Goal: Complete application form: Complete application form

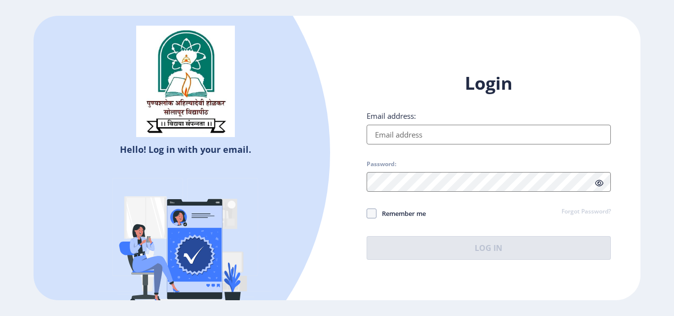
click at [444, 137] on input "Email address:" at bounding box center [489, 135] width 244 height 20
type input "[EMAIL_ADDRESS][DOMAIN_NAME]"
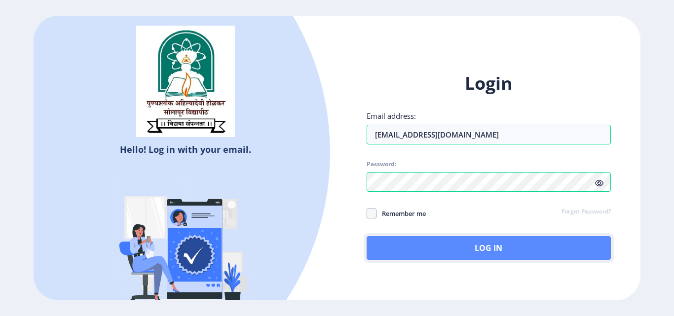
click at [457, 253] on button "Log In" at bounding box center [489, 248] width 244 height 24
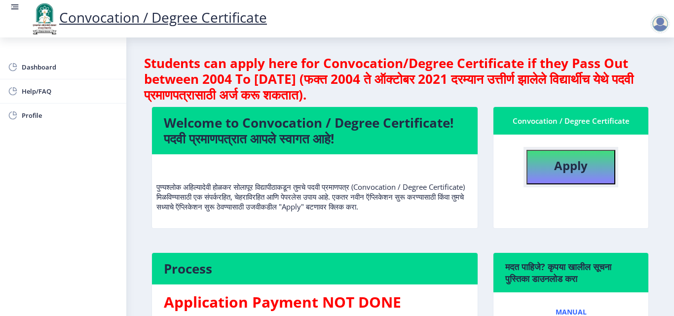
click at [567, 165] on b "Apply" at bounding box center [571, 165] width 34 height 16
select select
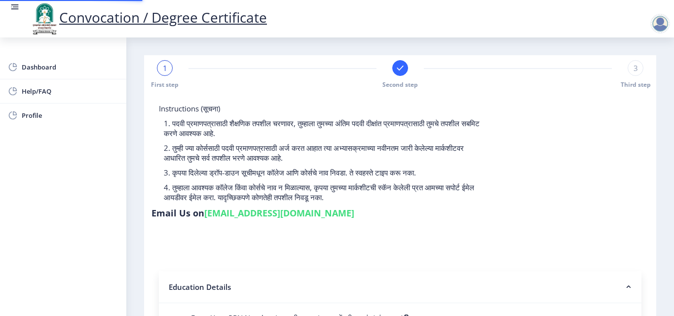
type input "2015032500206062"
select select "Regular"
select select "2018"
select select "May"
select select "Grade A"
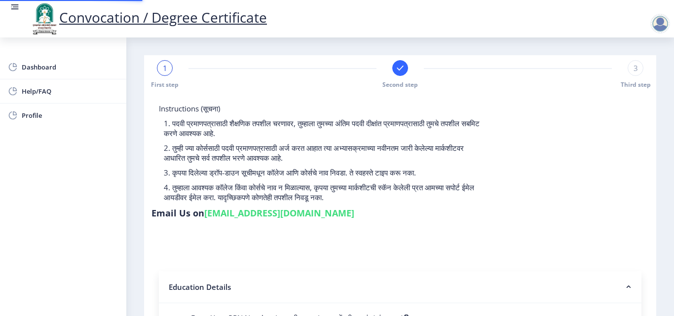
type input "589780"
type input "[PERSON_NAME] [PERSON_NAME]"
type input "SHABANA"
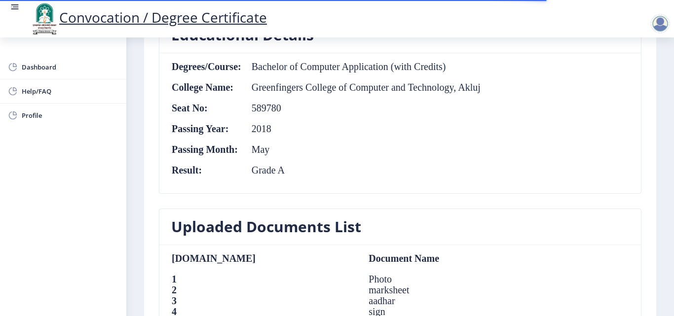
scroll to position [470, 0]
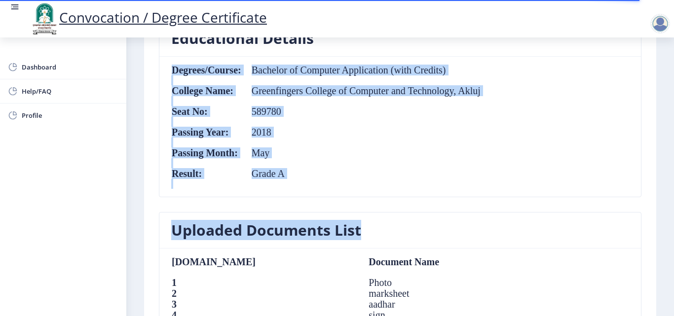
drag, startPoint x: 667, startPoint y: 179, endPoint x: 670, endPoint y: 229, distance: 50.0
click at [670, 229] on nb-layout-column "First step Second step 3 Third step Solapur University Application Form for Con…" at bounding box center [400, 128] width 548 height 1123
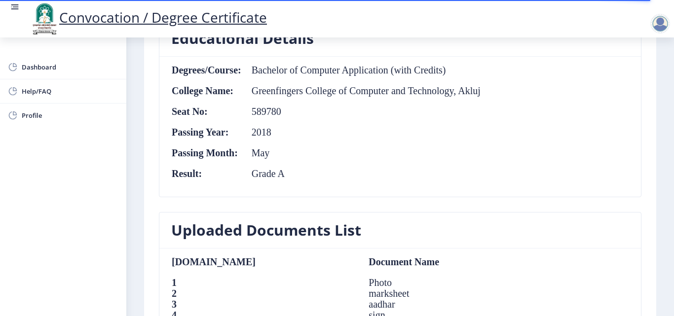
click at [590, 170] on nb-card-body "Degrees/Course: Bachelor of Computer Application (with Credits) College Name: G…" at bounding box center [400, 127] width 482 height 140
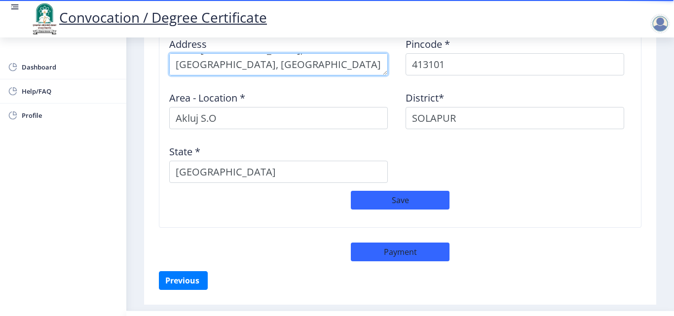
scroll to position [29, 0]
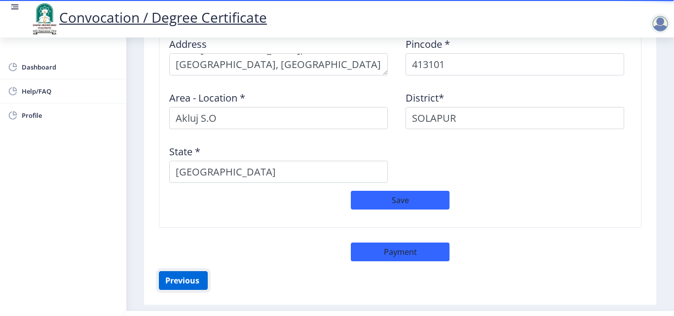
click at [189, 271] on button "Previous ‍" at bounding box center [183, 280] width 49 height 19
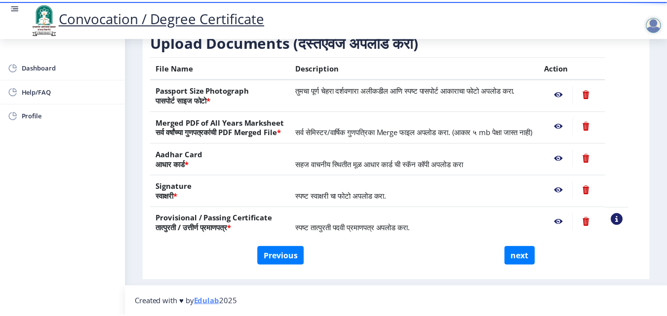
scroll to position [182, 0]
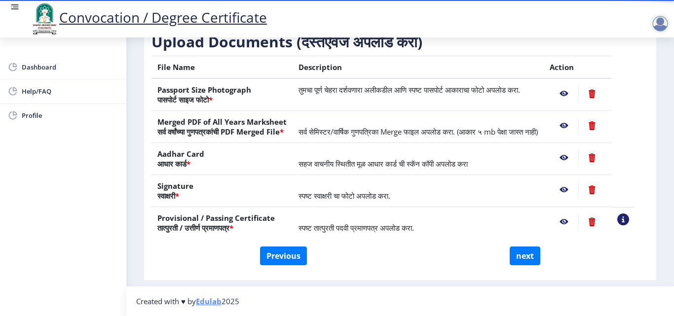
click at [573, 85] on nb-action at bounding box center [564, 94] width 29 height 18
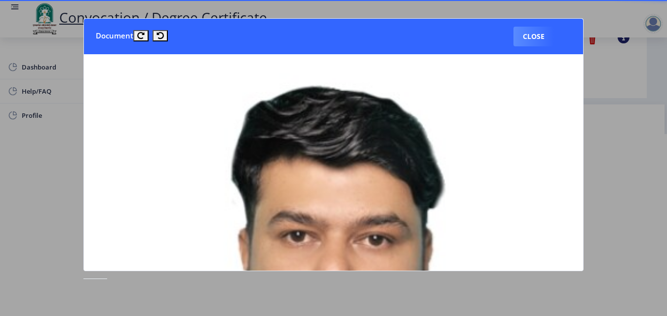
scroll to position [0, 0]
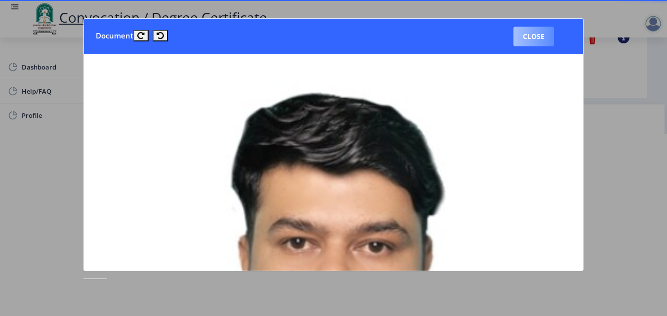
click at [526, 31] on button "Close" at bounding box center [533, 37] width 40 height 20
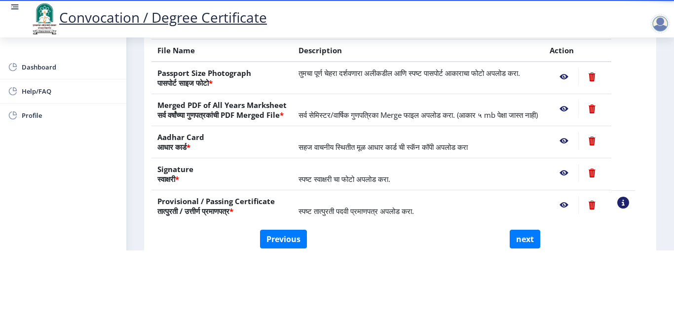
scroll to position [112, 0]
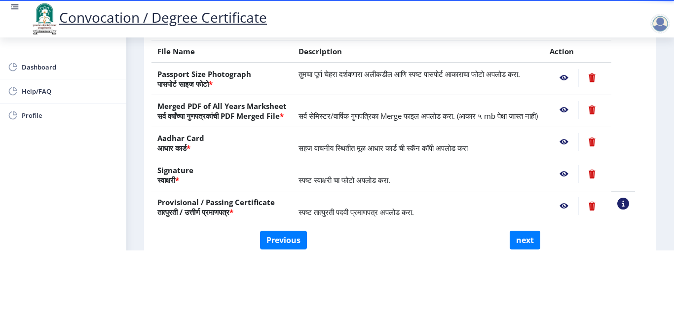
click at [575, 101] on nb-action at bounding box center [564, 110] width 29 height 18
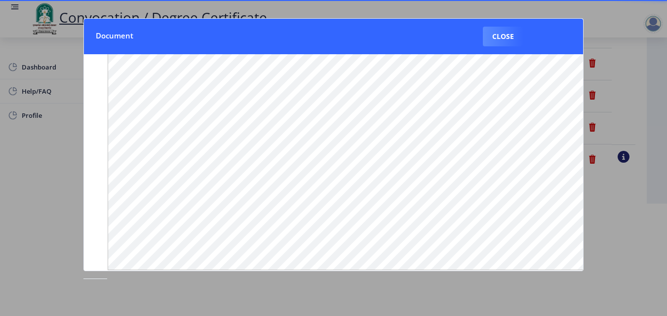
scroll to position [149, 0]
click at [508, 29] on button "Close" at bounding box center [503, 37] width 40 height 20
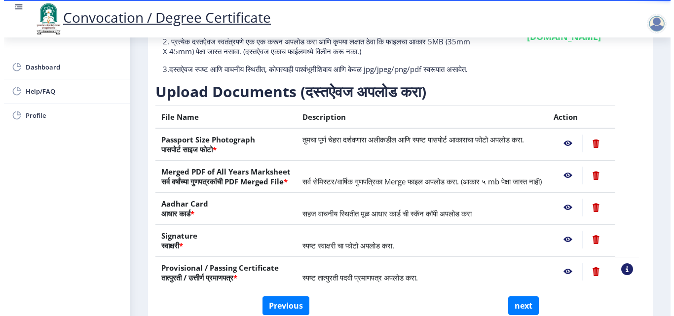
scroll to position [85, 0]
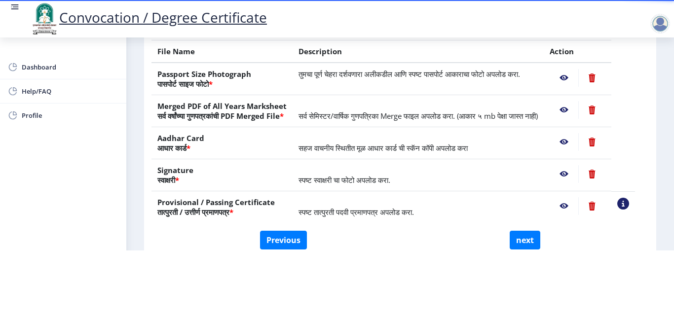
click at [575, 142] on nb-action at bounding box center [564, 142] width 29 height 18
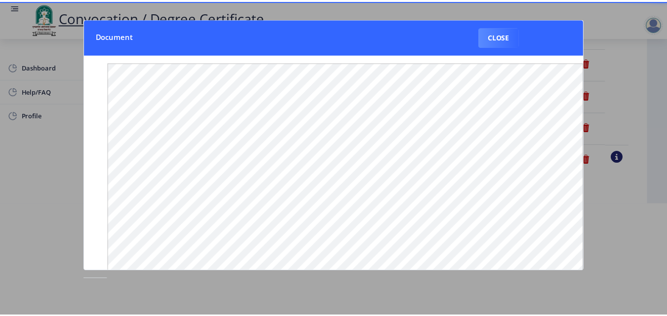
scroll to position [0, 0]
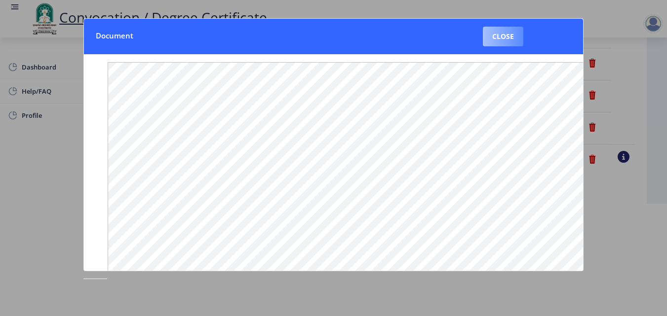
click at [507, 42] on button "Close" at bounding box center [503, 37] width 40 height 20
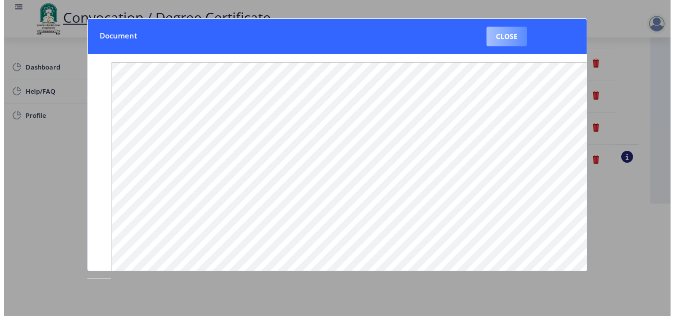
scroll to position [85, 0]
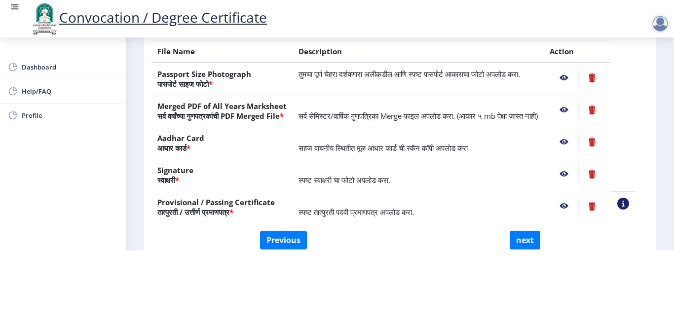
click at [575, 174] on nb-action at bounding box center [564, 174] width 29 height 18
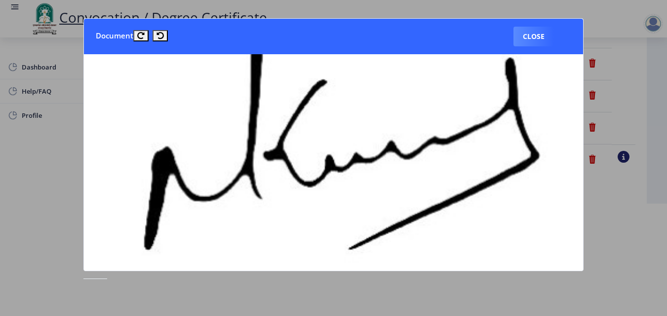
scroll to position [198, 0]
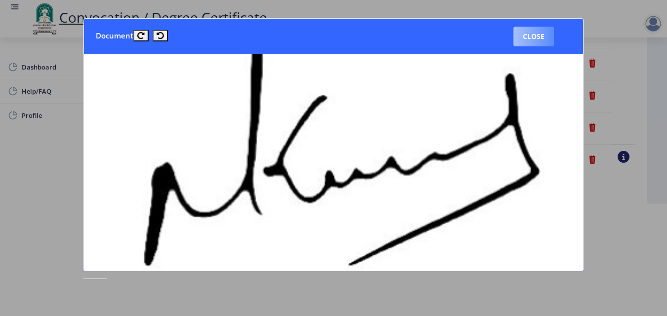
click at [536, 44] on button "Close" at bounding box center [533, 37] width 40 height 20
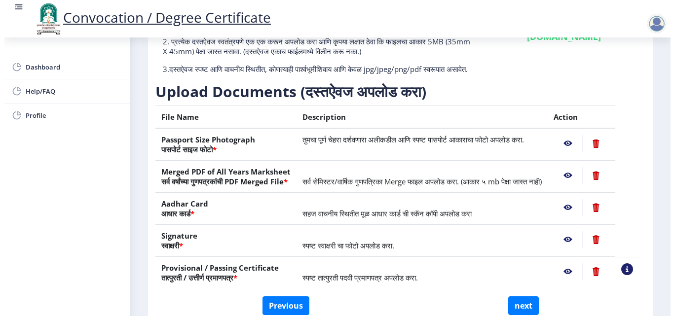
scroll to position [85, 0]
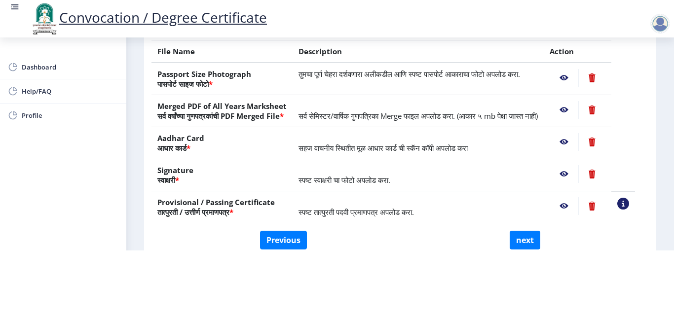
click at [571, 207] on nb-action at bounding box center [564, 206] width 29 height 18
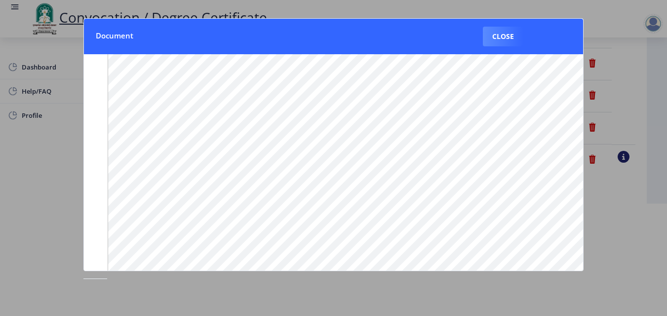
scroll to position [50, 0]
click at [510, 41] on button "Close" at bounding box center [503, 37] width 40 height 20
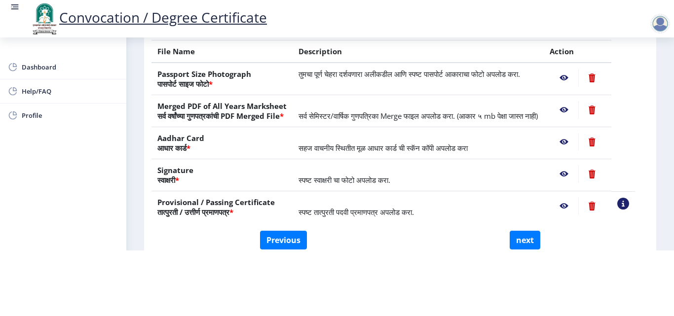
scroll to position [182, 0]
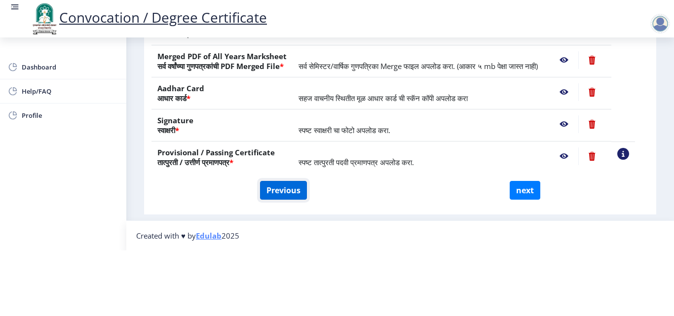
click at [281, 181] on button "Previous" at bounding box center [283, 190] width 47 height 19
select select "Regular"
select select "2018"
select select "May"
select select "Grade A"
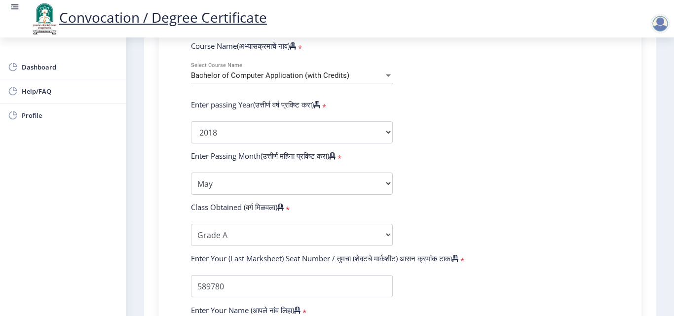
scroll to position [429, 0]
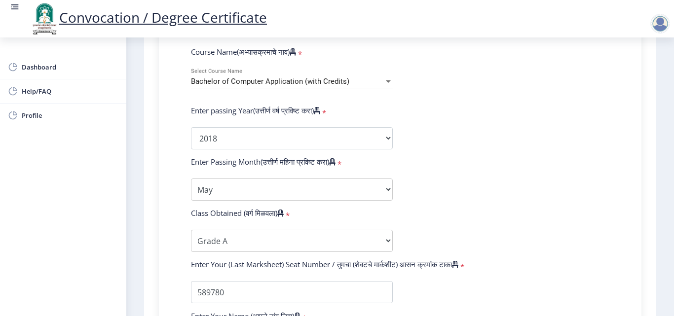
click at [593, 184] on form "Enter Your PRN Number (तुमचा पीआरएन (कायम नोंदणी क्रमांक) एंटर करा) * Student T…" at bounding box center [400, 146] width 433 height 523
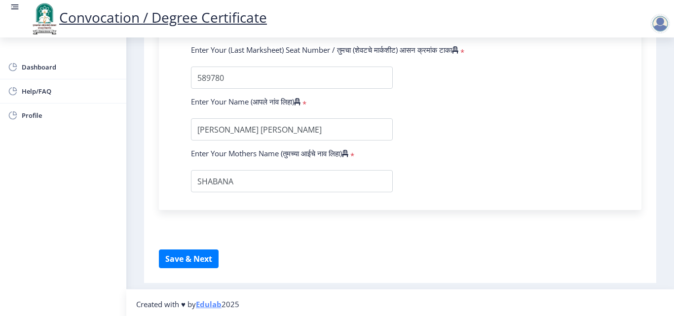
scroll to position [645, 0]
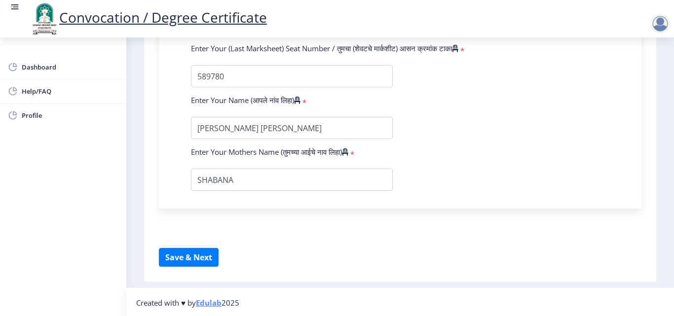
drag, startPoint x: 671, startPoint y: 186, endPoint x: 672, endPoint y: 165, distance: 20.8
click at [672, 165] on div "Convocation / Degree Certificate Dashboard Help/FAQ Profile 1 First step Second…" at bounding box center [337, 158] width 674 height 316
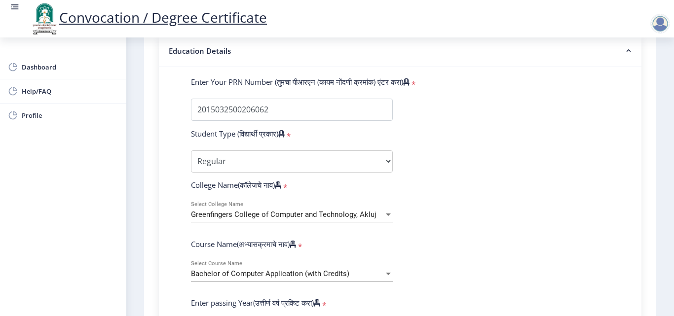
scroll to position [267, 0]
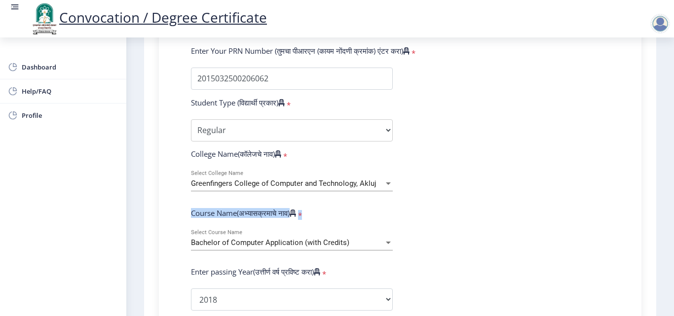
drag, startPoint x: 659, startPoint y: 166, endPoint x: 657, endPoint y: 211, distance: 44.9
click at [657, 211] on nb-layout-column "1 First step Second step Third step Instructions (सूचना) 1. पदवी प्रमाणपत्रासाठ…" at bounding box center [400, 217] width 548 height 895
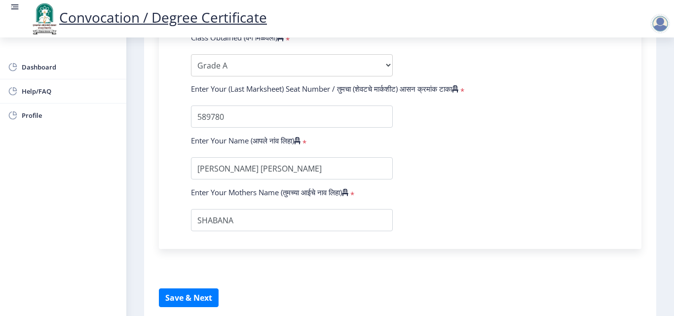
scroll to position [607, 0]
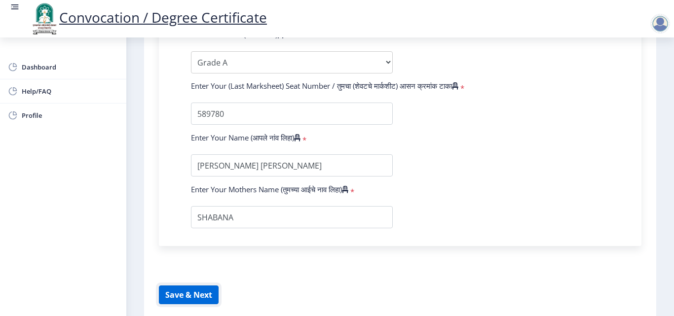
click at [184, 289] on button "Save & Next" at bounding box center [189, 295] width 60 height 19
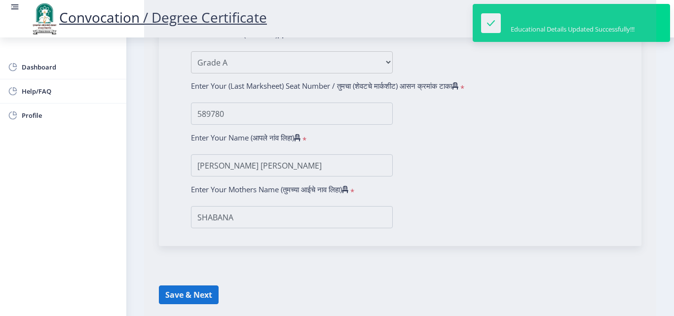
select select
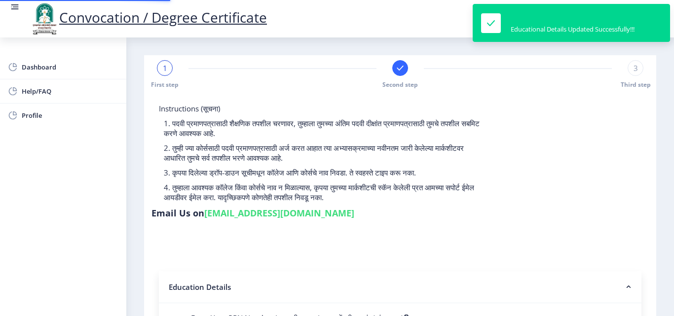
type input "2015032500206062"
select select "Regular"
select select "2018"
select select "May"
select select "Grade A"
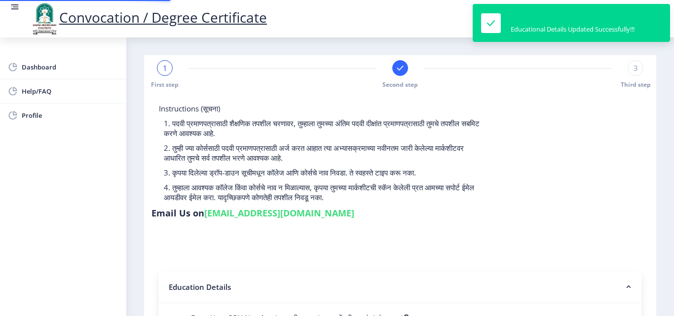
type input "589780"
type input "[PERSON_NAME] [PERSON_NAME]"
type input "SHABANA"
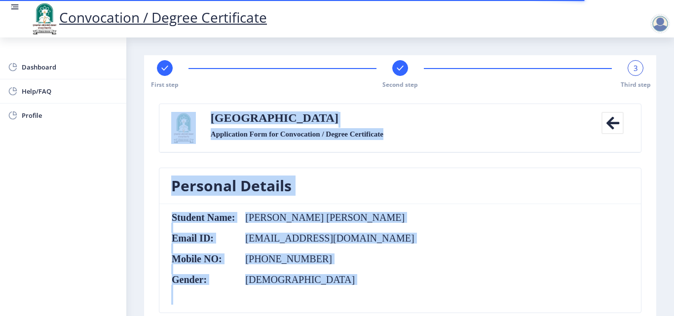
drag, startPoint x: 673, startPoint y: 36, endPoint x: 673, endPoint y: 63, distance: 27.6
click at [673, 63] on nb-layout "Convocation / Degree Certificate Dashboard Help/FAQ Profile First step Second s…" at bounding box center [337, 158] width 674 height 316
click at [396, 169] on nb-card-header "Personal Details" at bounding box center [400, 186] width 482 height 36
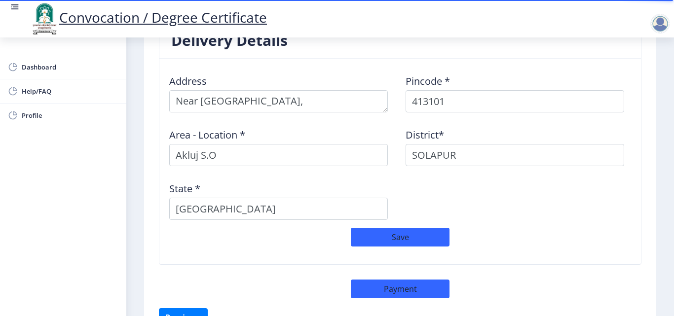
scroll to position [864, 0]
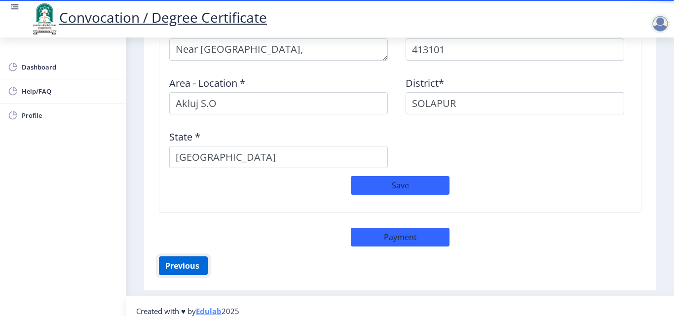
click at [184, 257] on button "Previous ‍" at bounding box center [183, 266] width 49 height 19
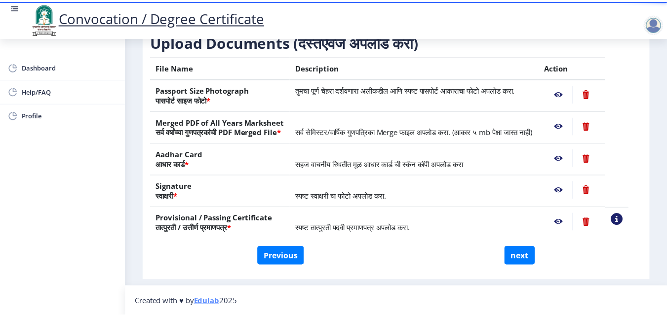
scroll to position [182, 0]
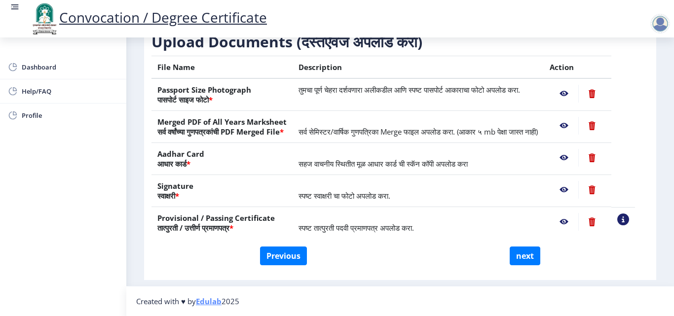
click at [574, 85] on nb-action at bounding box center [564, 94] width 29 height 18
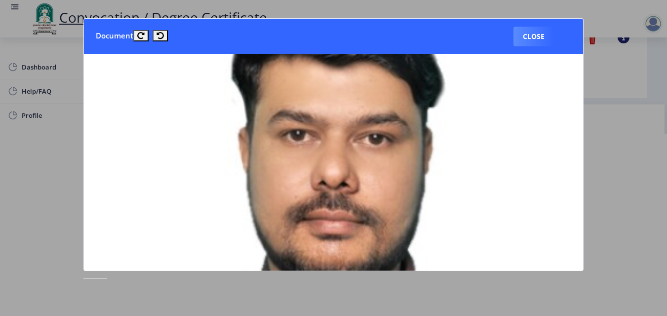
scroll to position [101, 0]
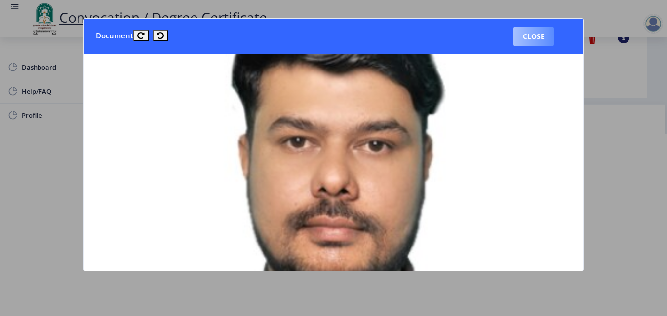
click at [539, 37] on button "Close" at bounding box center [533, 37] width 40 height 20
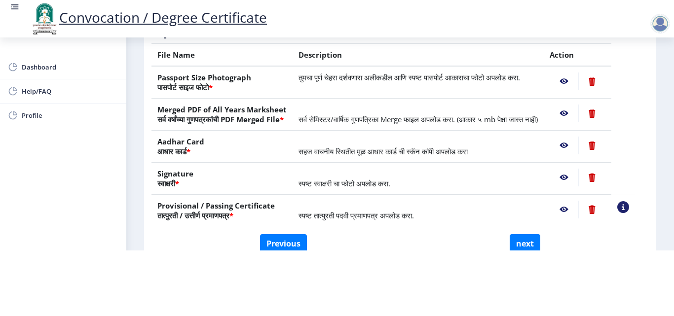
scroll to position [107, 0]
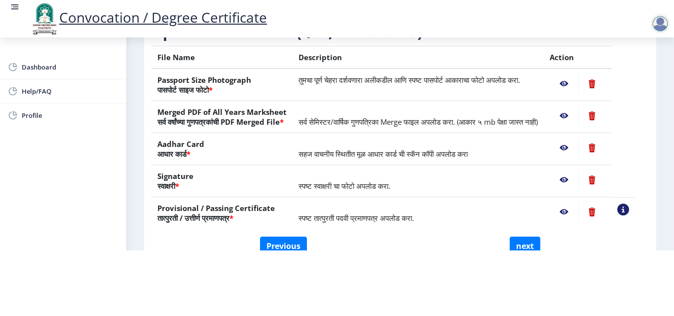
click at [577, 75] on nb-action at bounding box center [564, 84] width 29 height 18
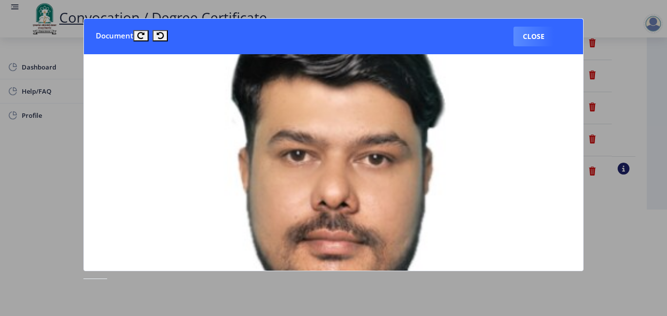
scroll to position [75, 0]
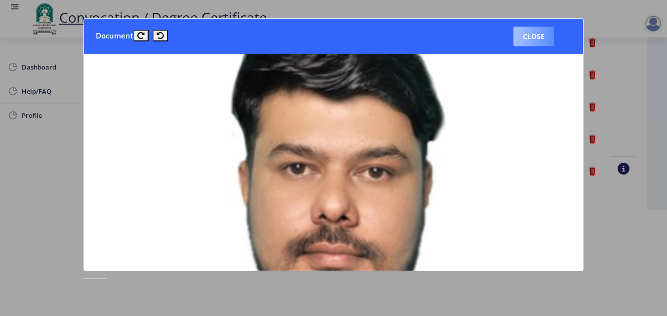
click at [542, 42] on button "Close" at bounding box center [533, 37] width 40 height 20
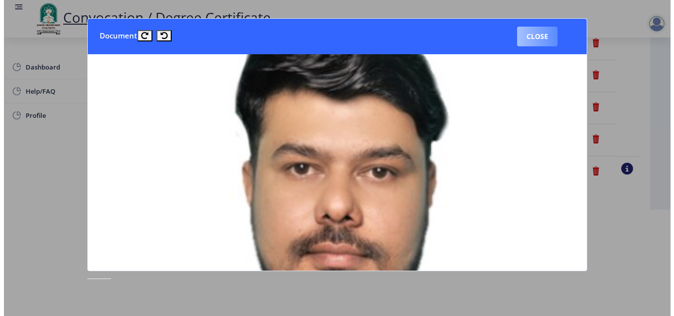
scroll to position [85, 0]
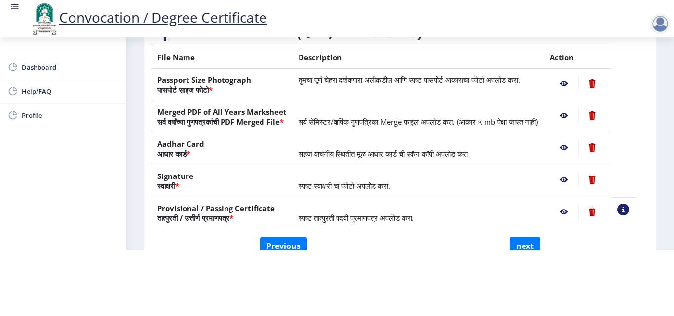
click at [574, 108] on nb-action at bounding box center [564, 116] width 29 height 18
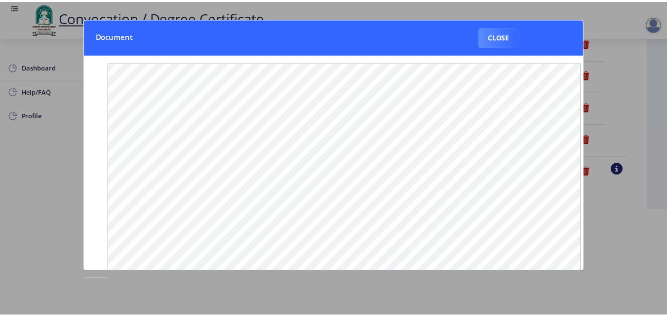
scroll to position [0, 0]
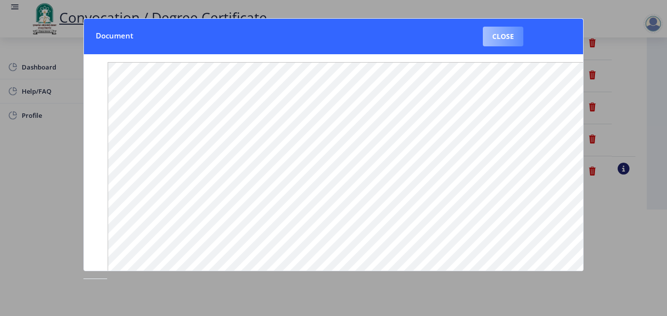
click at [513, 40] on button "Close" at bounding box center [503, 37] width 40 height 20
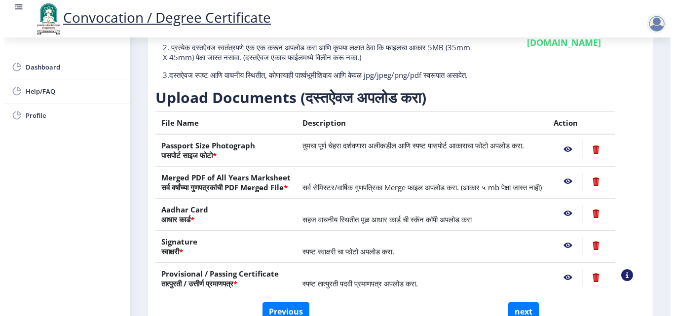
scroll to position [85, 0]
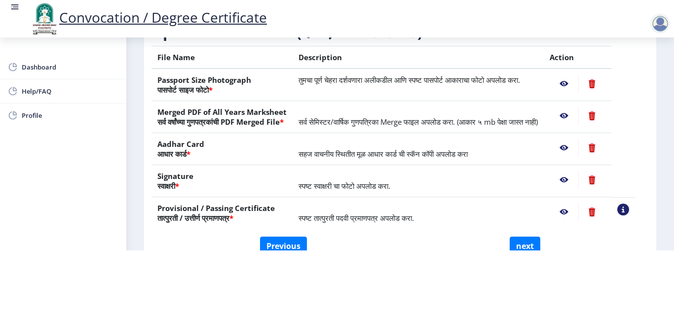
click at [576, 152] on nb-action at bounding box center [564, 148] width 29 height 18
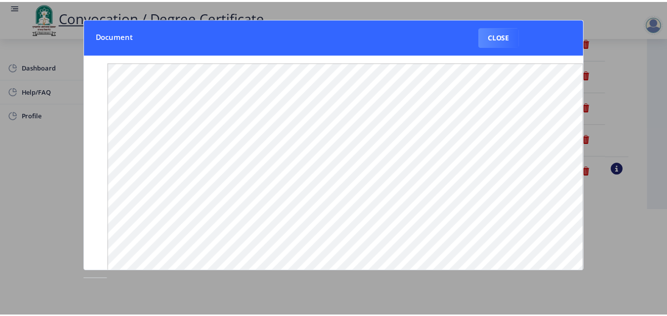
scroll to position [0, 0]
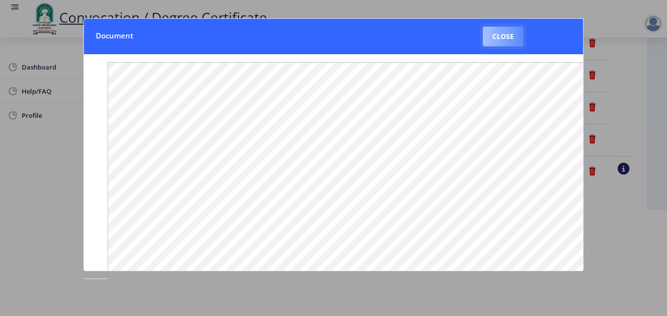
click at [502, 45] on button "Close" at bounding box center [503, 37] width 40 height 20
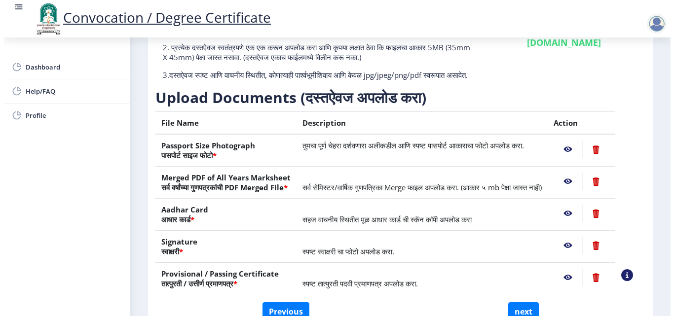
scroll to position [85, 0]
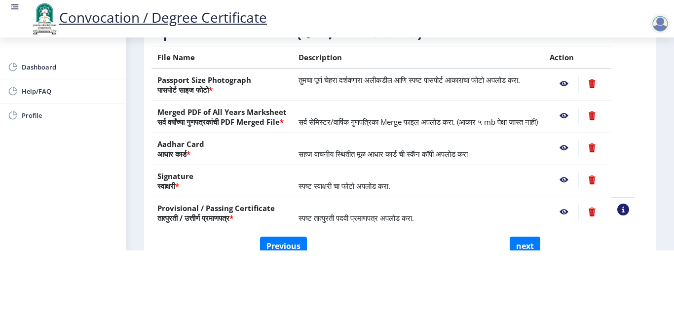
click at [576, 177] on nb-action at bounding box center [564, 180] width 29 height 18
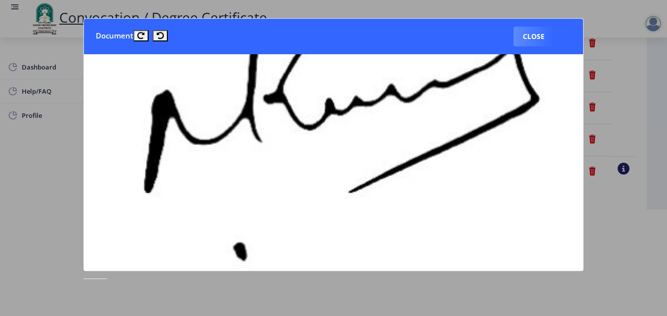
scroll to position [286, 0]
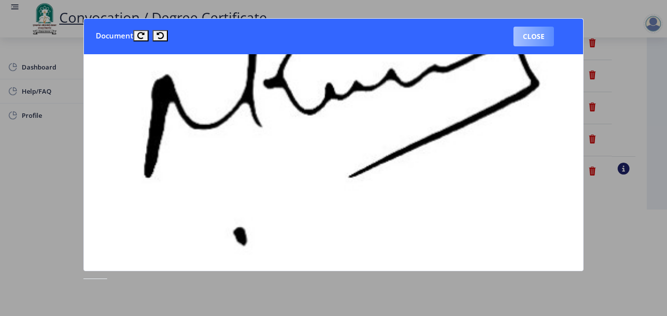
click at [536, 41] on button "Close" at bounding box center [533, 37] width 40 height 20
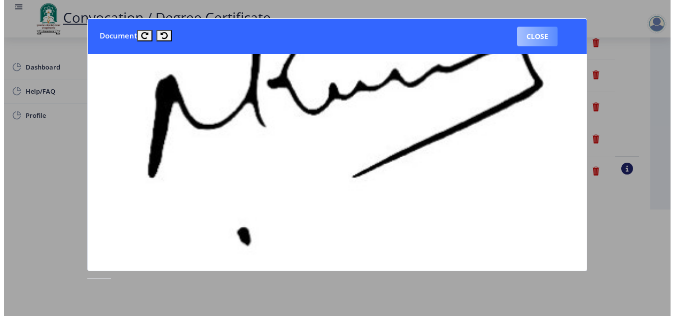
scroll to position [85, 0]
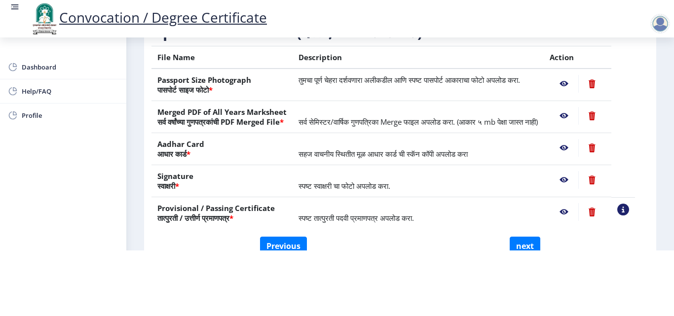
click at [578, 213] on nb-action at bounding box center [564, 212] width 29 height 18
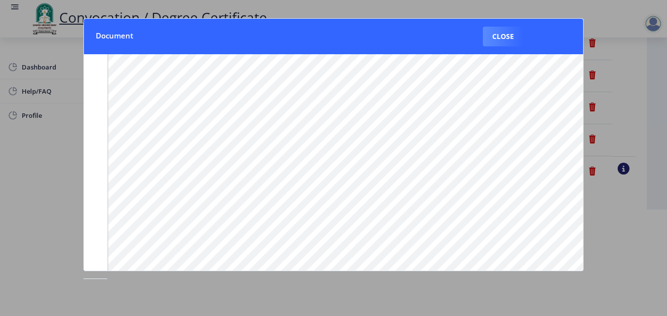
scroll to position [5, 0]
click at [505, 38] on button "Close" at bounding box center [503, 37] width 40 height 20
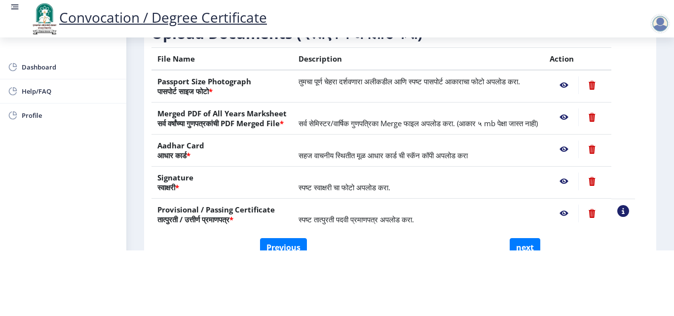
scroll to position [108, 0]
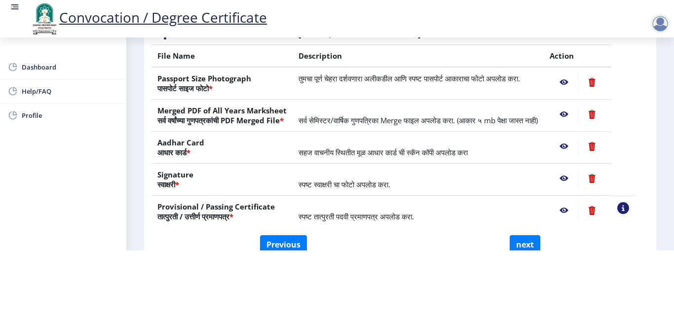
click at [578, 213] on nb-action at bounding box center [564, 211] width 29 height 18
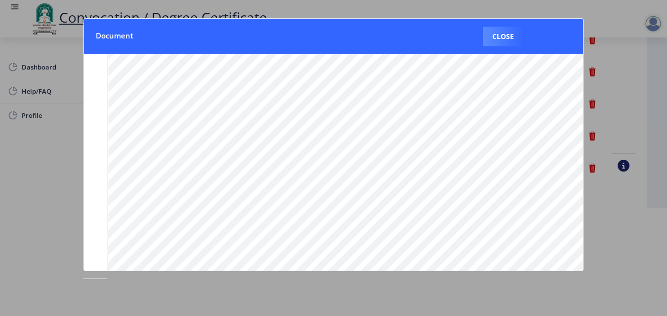
scroll to position [0, 0]
click at [514, 35] on button "Close" at bounding box center [503, 37] width 40 height 20
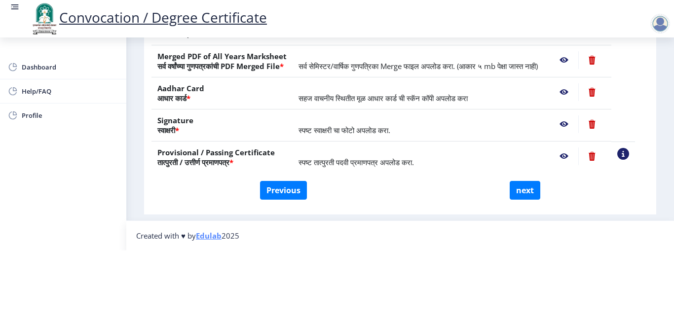
scroll to position [182, 0]
click at [289, 181] on button "Previous" at bounding box center [283, 190] width 47 height 19
select select "Regular"
select select "2018"
select select "May"
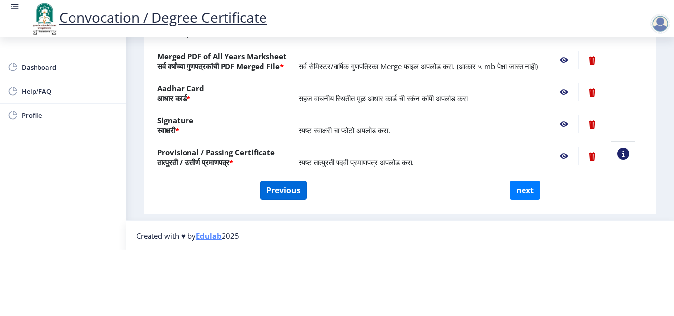
select select "Grade A"
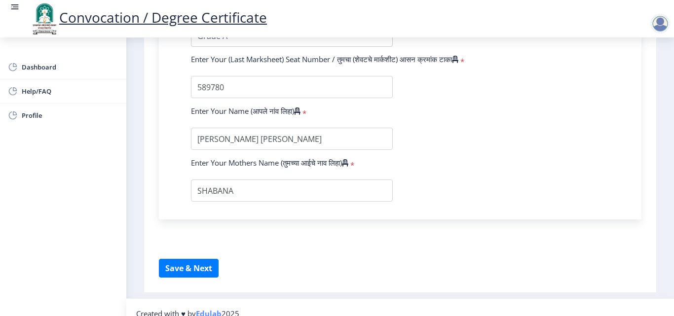
scroll to position [646, 0]
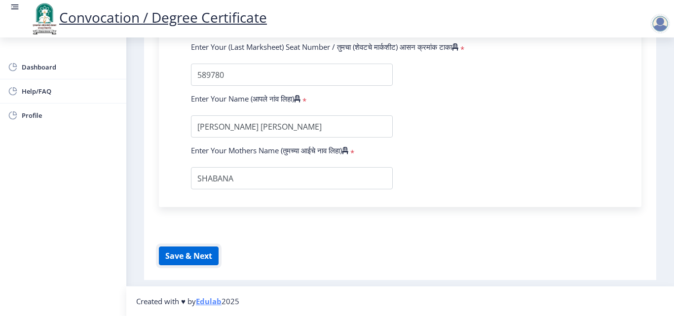
click at [206, 257] on button "Save & Next" at bounding box center [189, 256] width 60 height 19
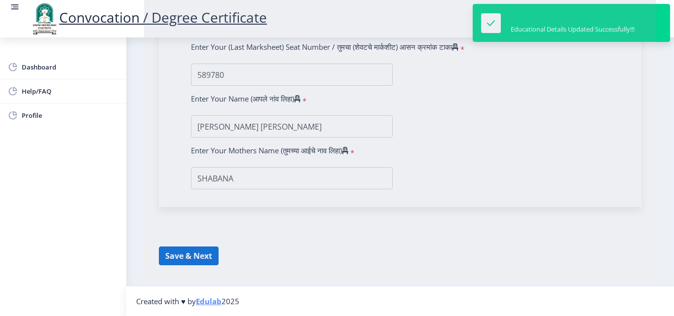
select select
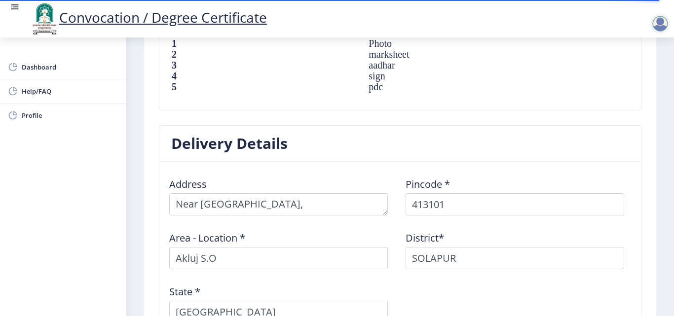
scroll to position [864, 0]
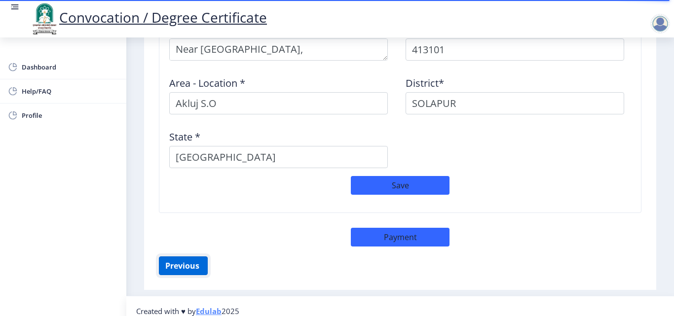
click at [192, 257] on button "Previous ‍" at bounding box center [183, 266] width 49 height 19
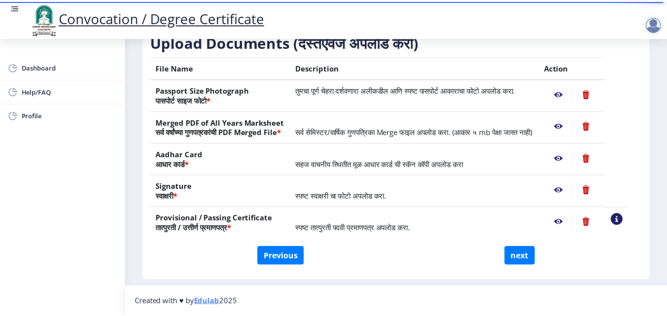
scroll to position [182, 0]
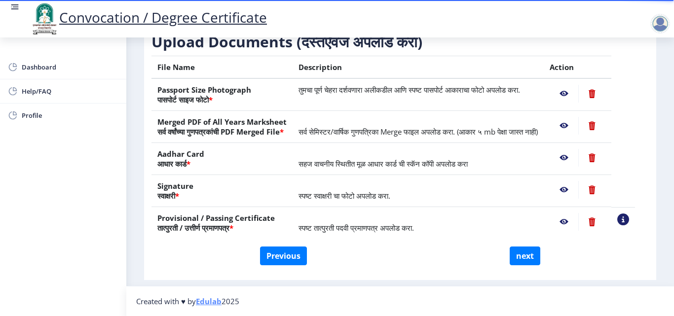
click at [578, 85] on nb-action at bounding box center [564, 94] width 29 height 18
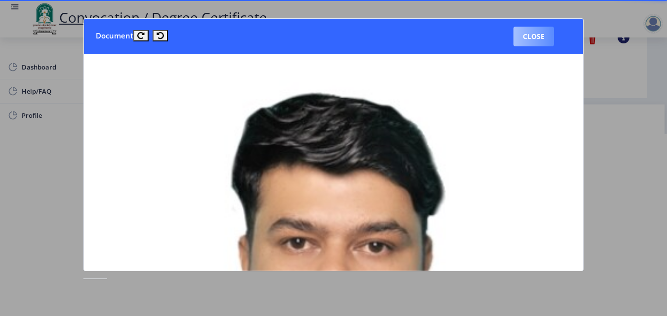
click at [541, 39] on button "Close" at bounding box center [533, 37] width 40 height 20
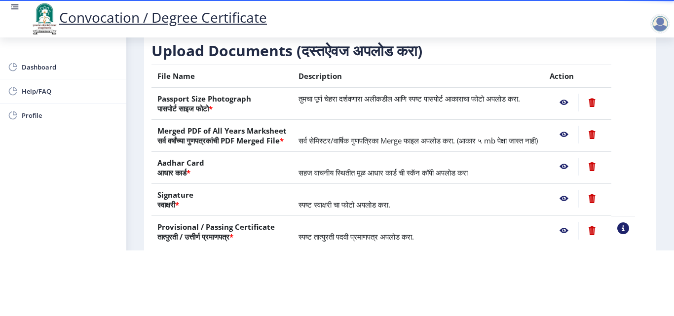
scroll to position [76, 0]
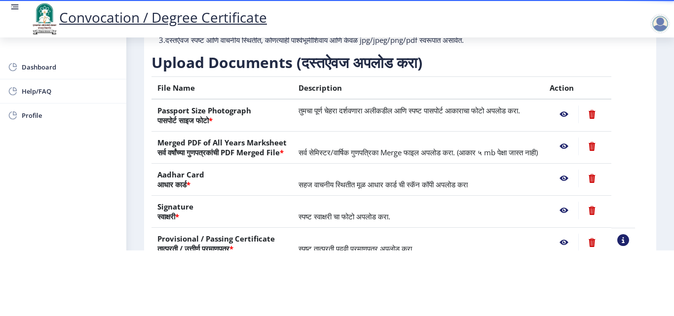
click at [604, 106] on nb-action at bounding box center [591, 115] width 27 height 18
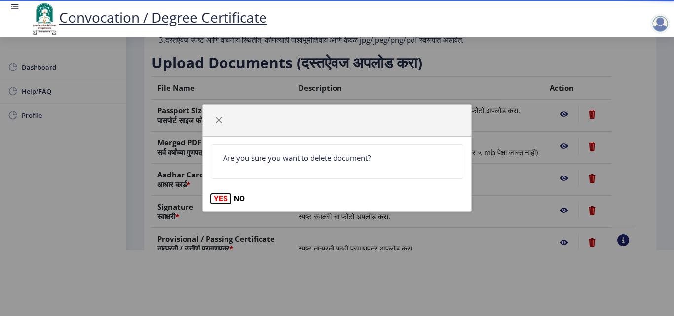
click at [216, 198] on button "YES" at bounding box center [221, 199] width 20 height 10
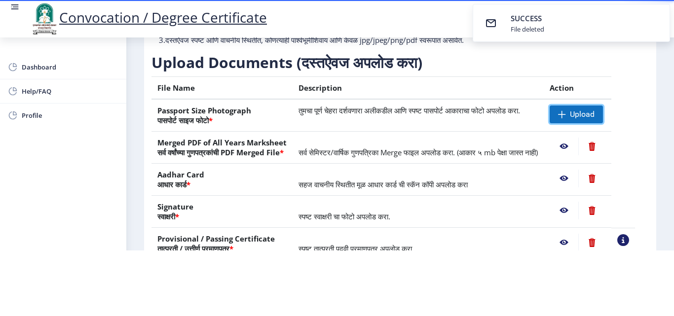
click at [582, 110] on span "Upload" at bounding box center [582, 115] width 25 height 10
click at [573, 106] on nb-action at bounding box center [564, 115] width 29 height 18
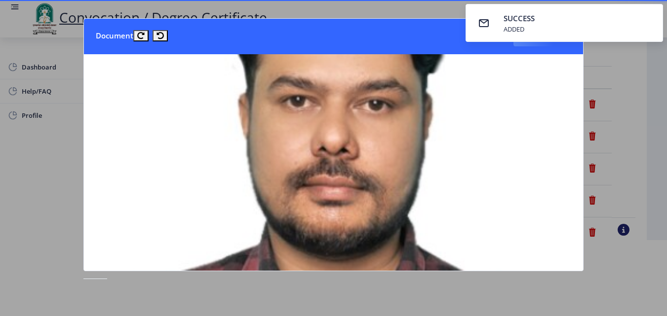
scroll to position [70, 0]
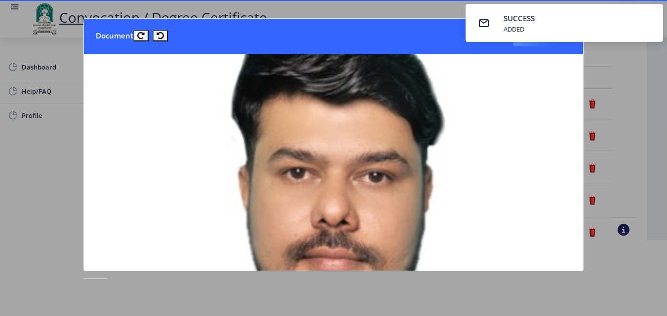
click at [399, 35] on nb-card-header "Document Close" at bounding box center [333, 37] width 499 height 36
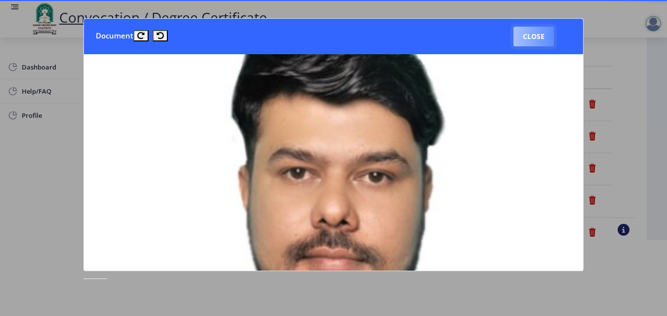
click at [519, 42] on button "Close" at bounding box center [533, 37] width 40 height 20
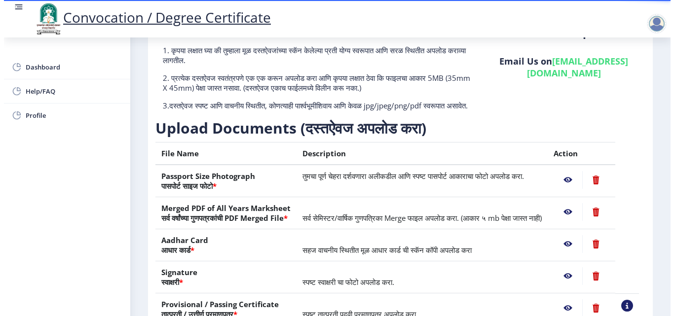
scroll to position [76, 0]
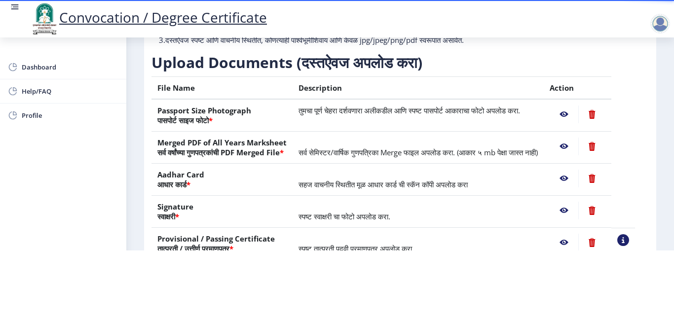
click at [575, 147] on nb-action at bounding box center [564, 147] width 29 height 18
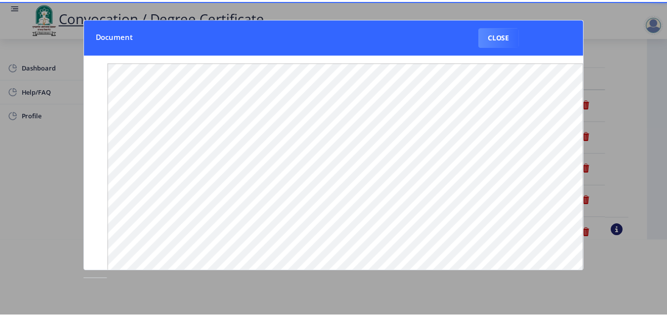
scroll to position [0, 0]
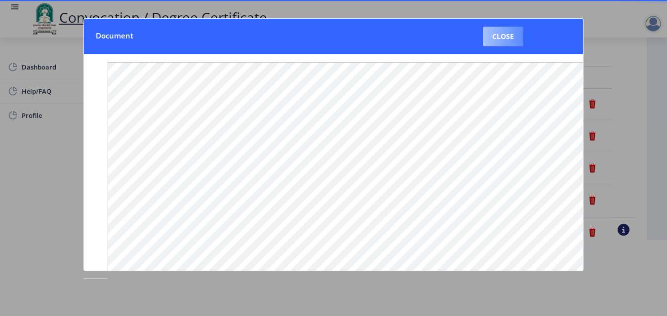
click at [508, 40] on button "Close" at bounding box center [503, 37] width 40 height 20
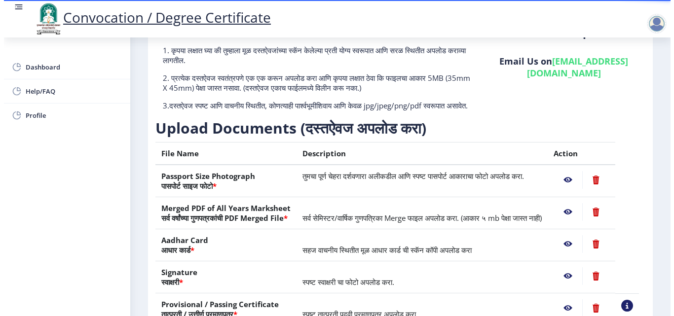
scroll to position [76, 0]
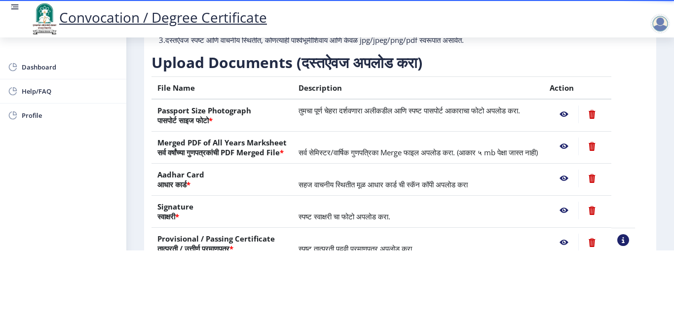
click at [578, 113] on nb-action at bounding box center [564, 115] width 29 height 18
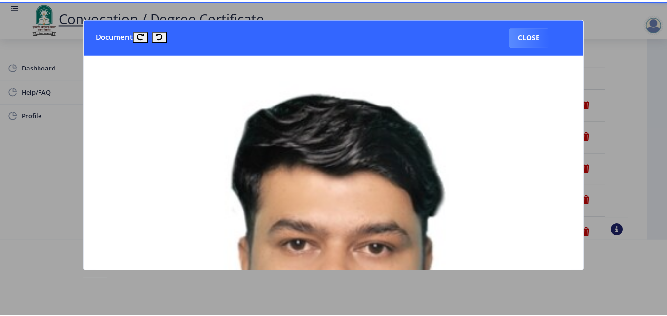
scroll to position [0, 0]
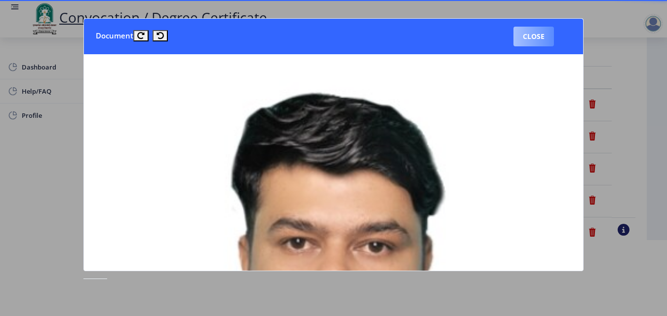
click at [531, 37] on button "Close" at bounding box center [533, 37] width 40 height 20
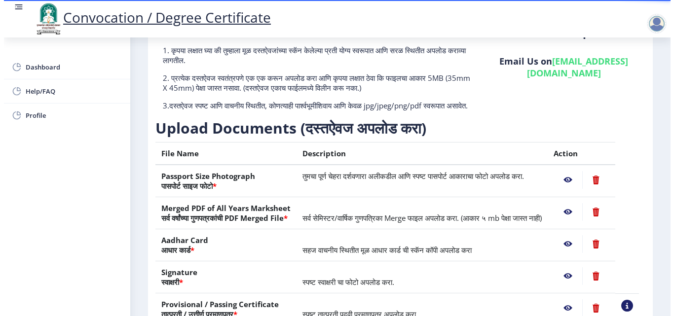
scroll to position [76, 0]
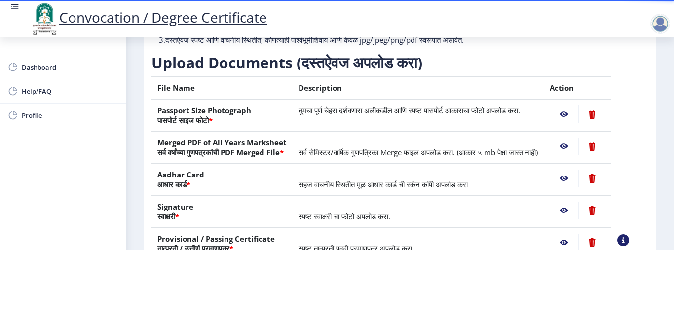
click at [572, 145] on nb-action at bounding box center [564, 147] width 29 height 18
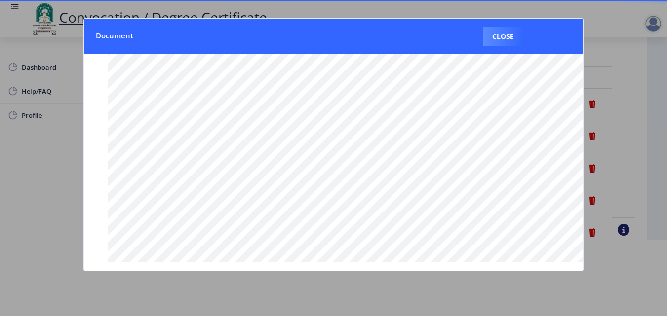
scroll to position [149, 0]
click at [499, 38] on button "Close" at bounding box center [503, 37] width 40 height 20
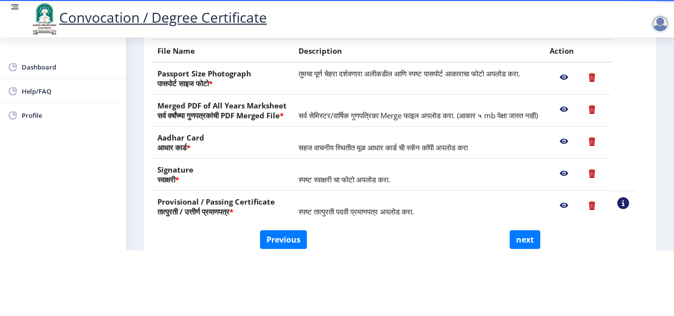
scroll to position [141, 0]
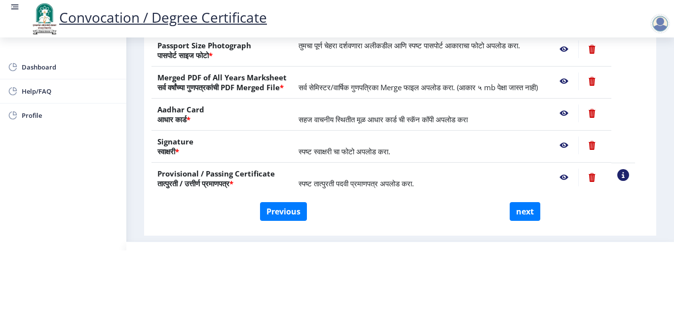
click at [575, 122] on nb-action at bounding box center [564, 114] width 29 height 18
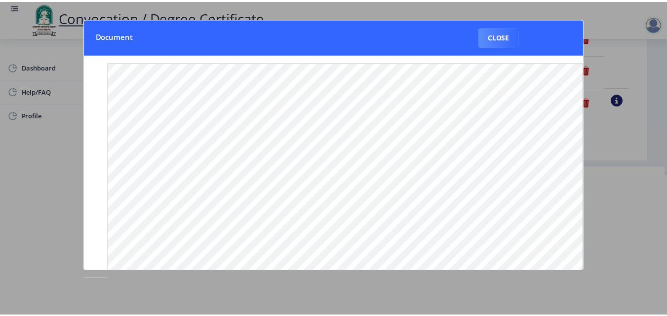
scroll to position [0, 0]
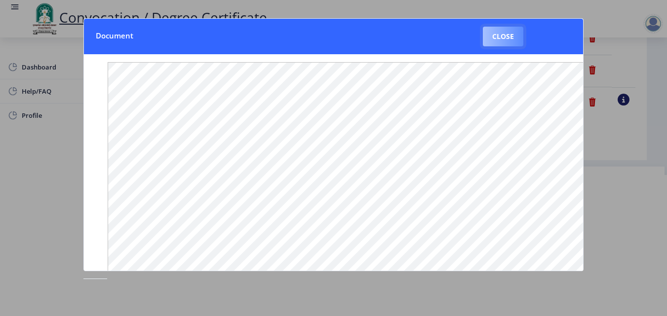
click at [502, 34] on button "Close" at bounding box center [503, 37] width 40 height 20
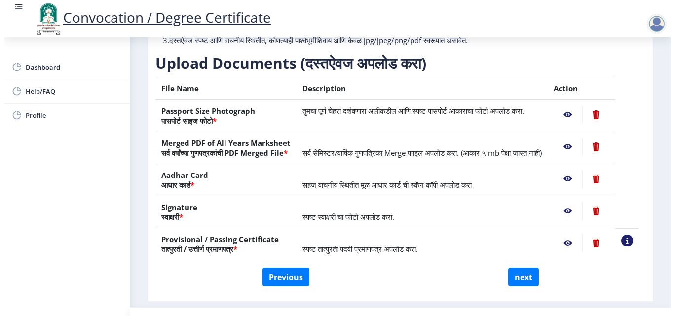
scroll to position [85, 0]
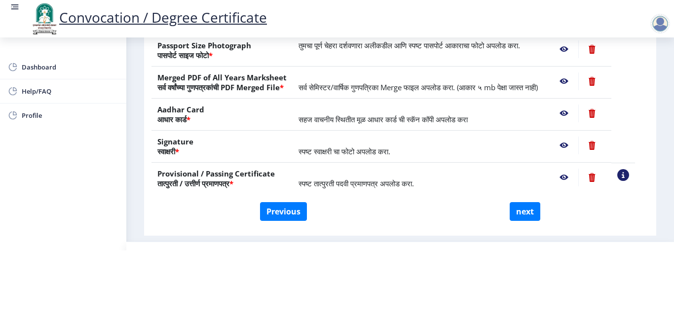
click at [574, 73] on nb-action at bounding box center [564, 82] width 29 height 18
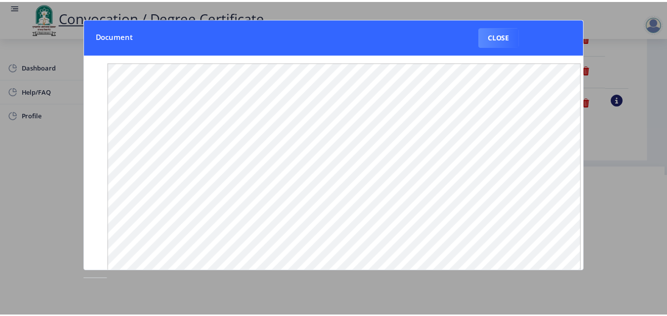
scroll to position [0, 0]
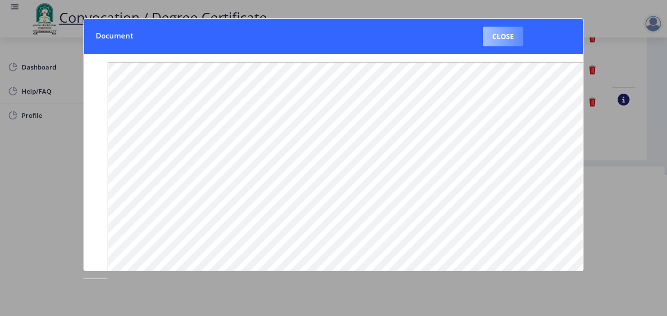
click at [498, 35] on button "Close" at bounding box center [503, 37] width 40 height 20
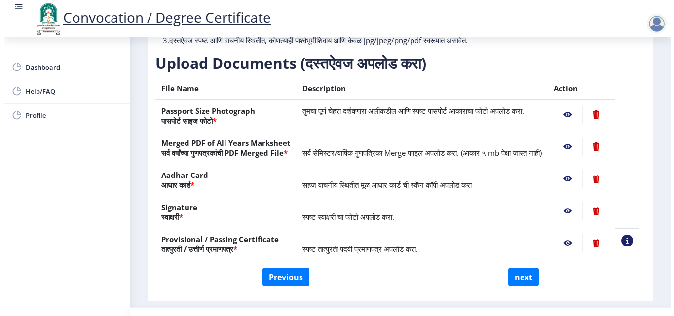
scroll to position [85, 0]
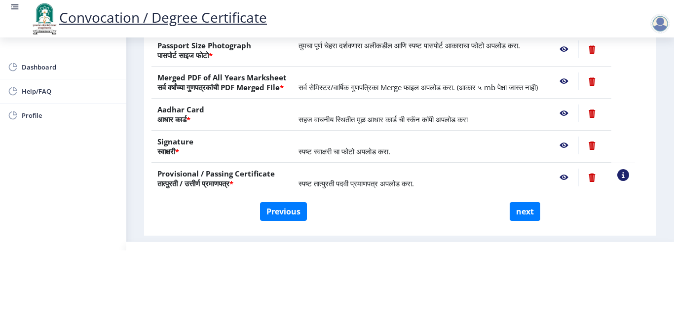
click at [576, 114] on nb-action at bounding box center [564, 114] width 29 height 18
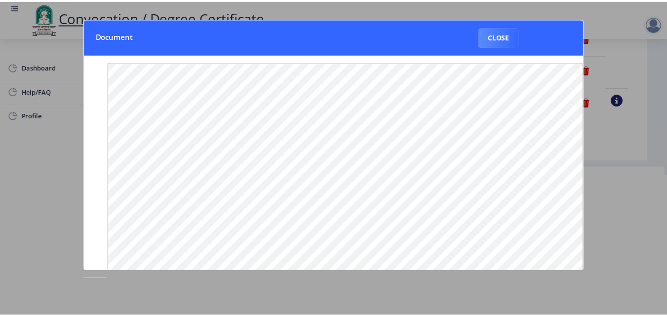
scroll to position [0, 0]
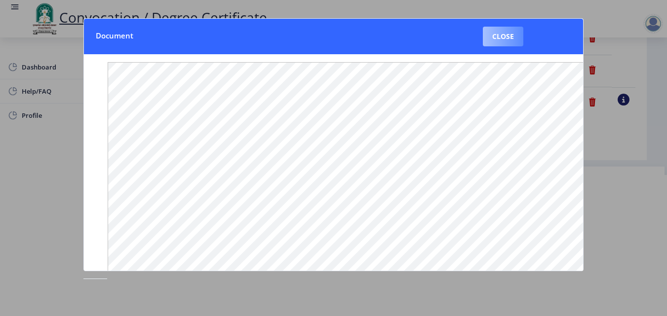
click at [507, 39] on button "Close" at bounding box center [503, 37] width 40 height 20
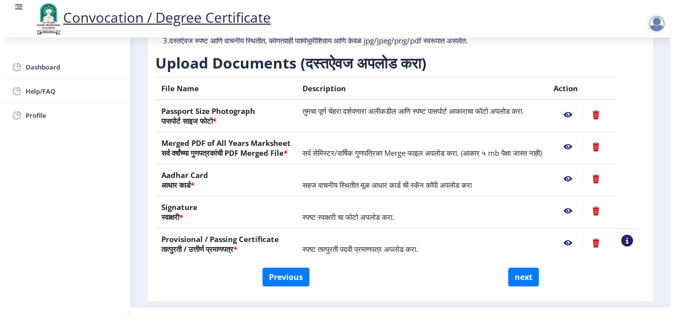
scroll to position [85, 0]
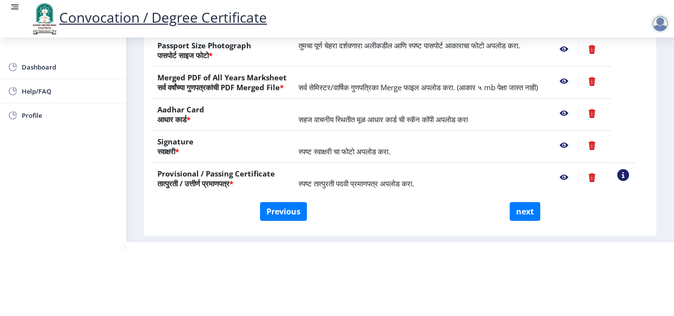
click at [605, 147] on nb-action at bounding box center [591, 146] width 27 height 18
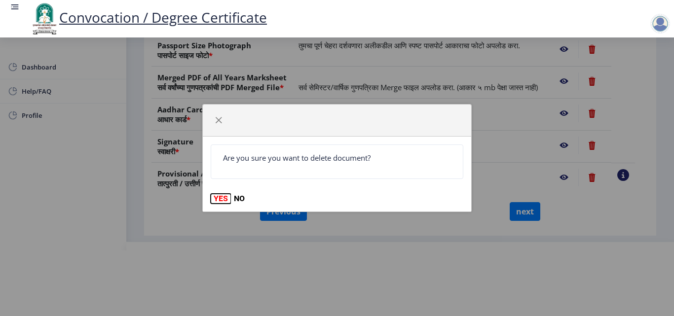
click at [222, 200] on button "YES" at bounding box center [221, 199] width 20 height 10
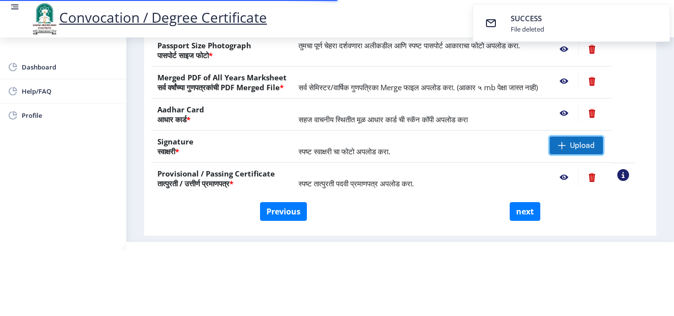
click at [580, 151] on span "Upload" at bounding box center [576, 146] width 53 height 18
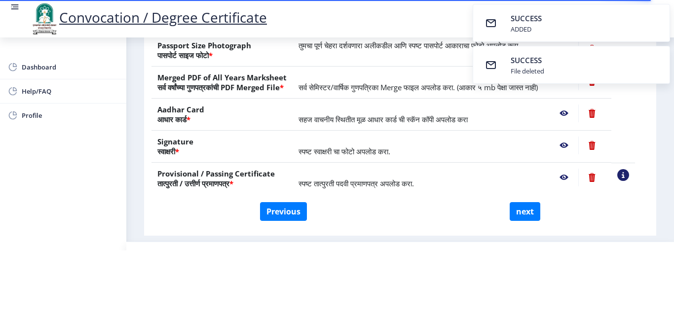
click at [575, 178] on nb-action at bounding box center [564, 178] width 29 height 18
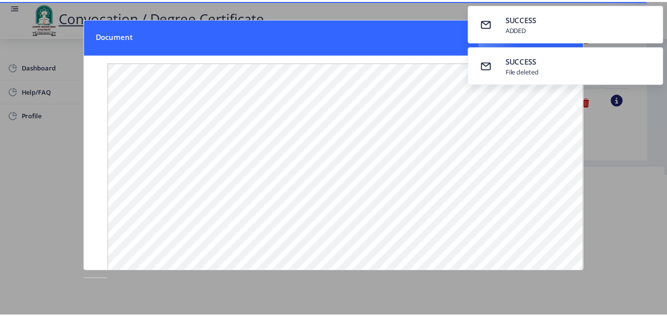
scroll to position [0, 0]
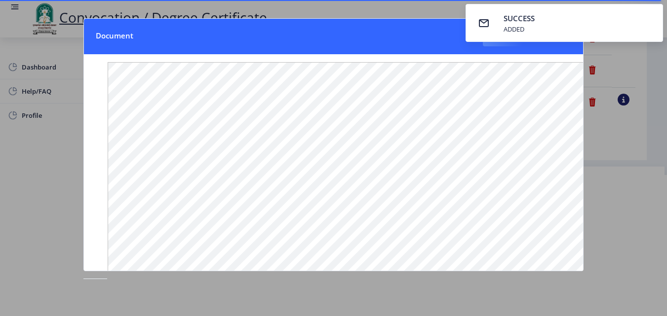
click at [497, 43] on nb-toastr-container "SUCCESS ADDED" at bounding box center [563, 23] width 205 height 46
click at [422, 37] on nb-card-header "Document Close" at bounding box center [333, 37] width 499 height 36
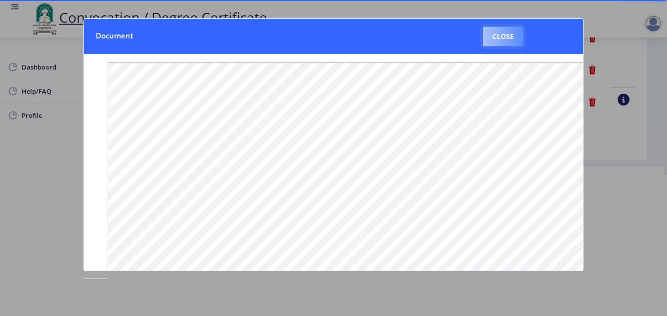
click at [495, 37] on button "Close" at bounding box center [503, 37] width 40 height 20
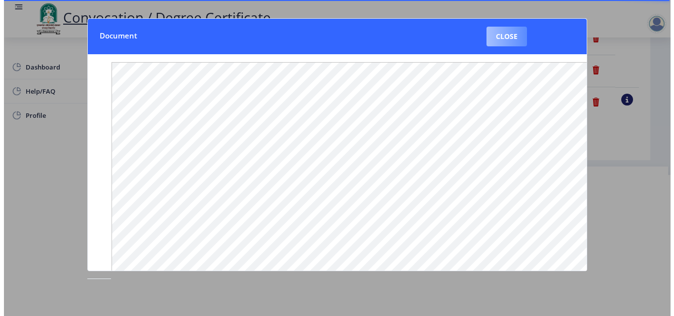
scroll to position [85, 0]
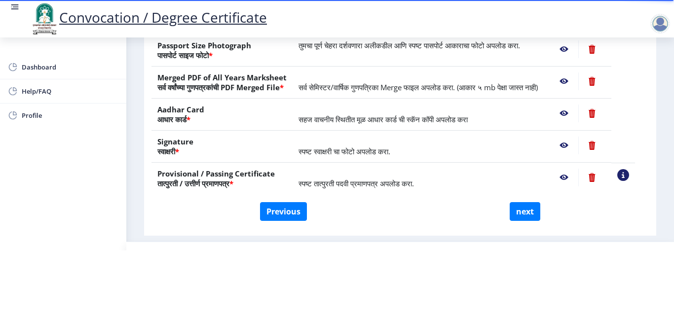
click at [576, 144] on nb-action at bounding box center [564, 146] width 29 height 18
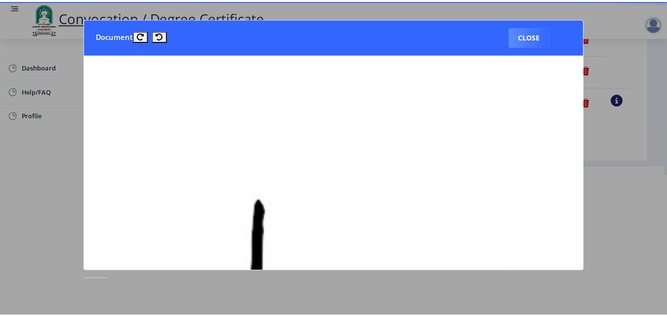
scroll to position [0, 0]
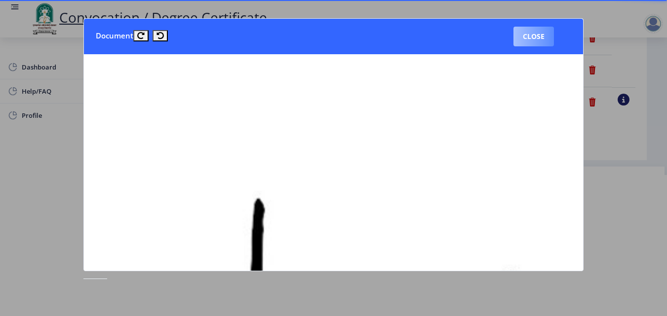
click at [538, 37] on button "Close" at bounding box center [533, 37] width 40 height 20
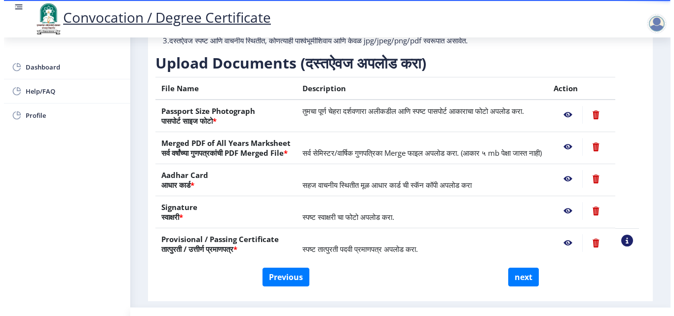
scroll to position [85, 0]
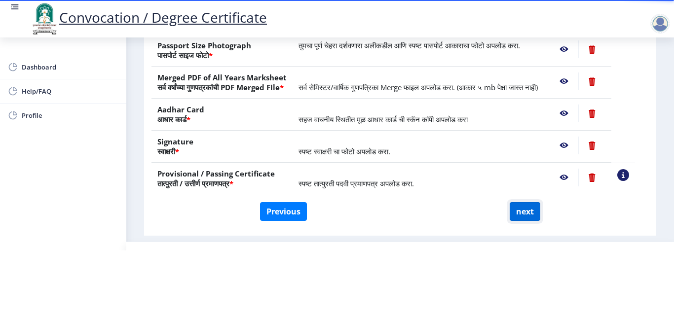
click at [528, 217] on button "next" at bounding box center [525, 211] width 31 height 19
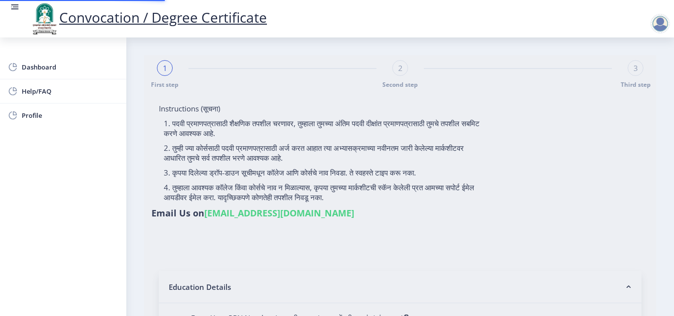
select select
type input "[PERSON_NAME] [PERSON_NAME]"
type input "2015032500206062"
select select "Regular"
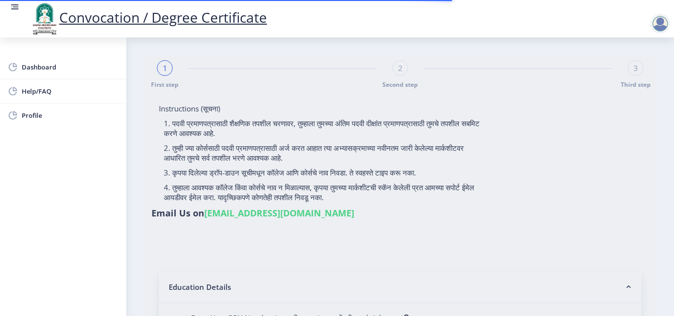
select select "2018"
select select "May"
select select "Grade A"
type input "589780"
type input "[PERSON_NAME] [PERSON_NAME]"
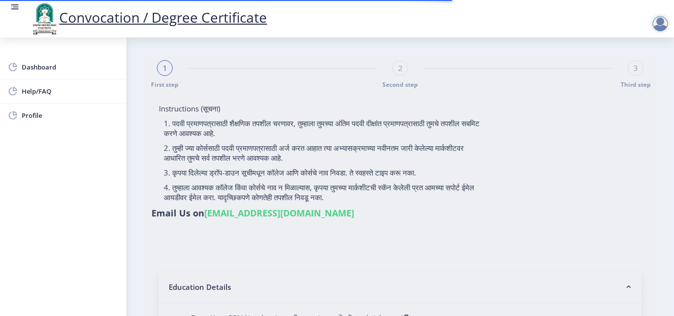
type input "SHABANA"
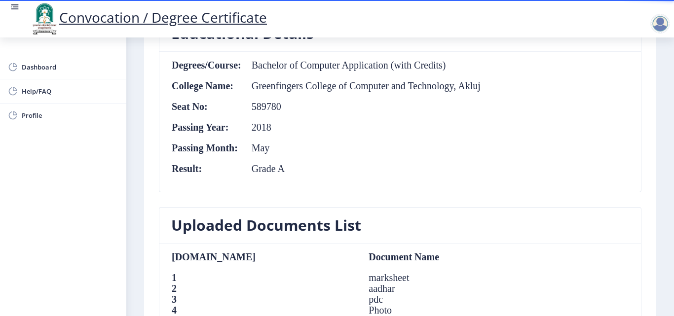
scroll to position [864, 0]
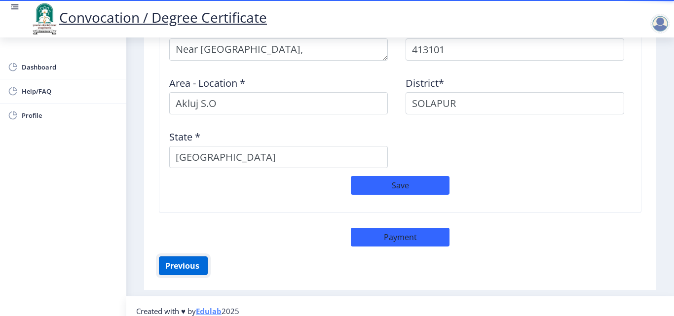
click at [174, 261] on button "Previous ‍" at bounding box center [183, 266] width 49 height 19
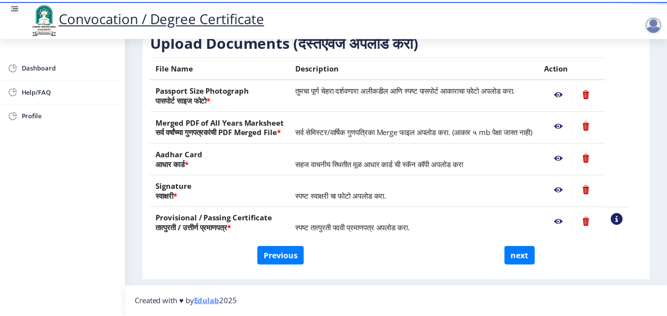
scroll to position [182, 0]
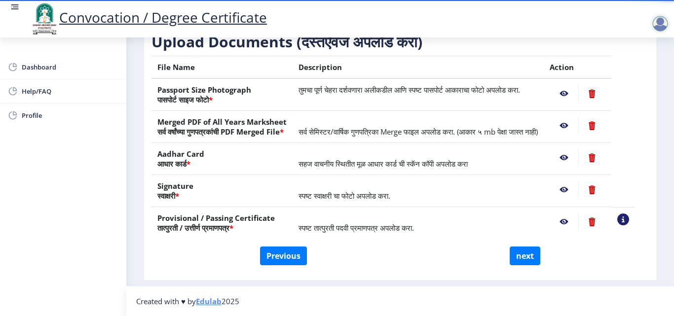
click at [574, 85] on nb-action at bounding box center [564, 94] width 29 height 18
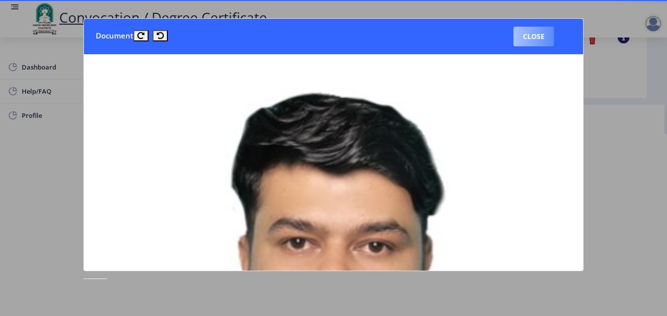
click at [532, 35] on button "Close" at bounding box center [533, 37] width 40 height 20
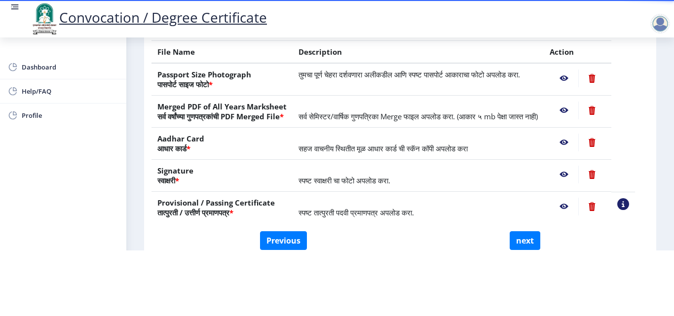
scroll to position [110, 0]
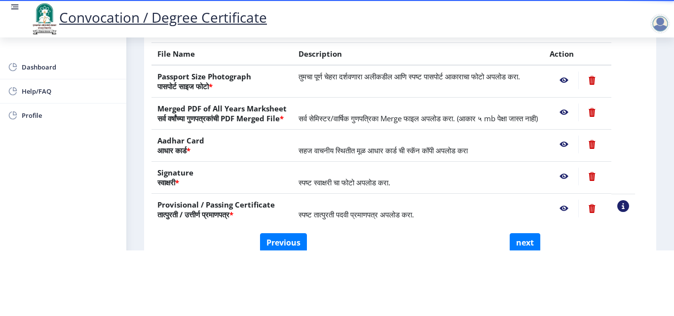
click at [576, 104] on nb-action at bounding box center [564, 113] width 29 height 18
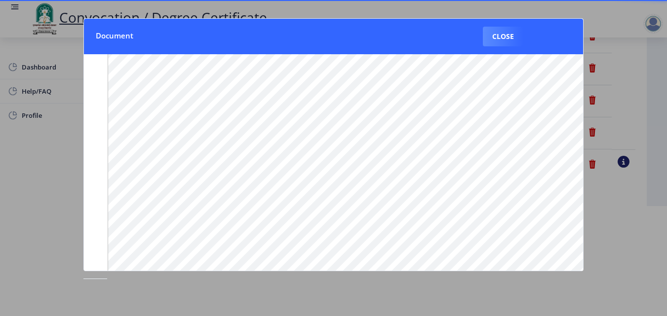
scroll to position [149, 0]
click at [507, 46] on button "Close" at bounding box center [503, 37] width 40 height 20
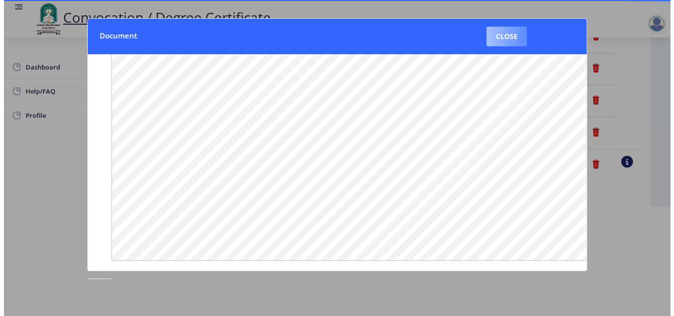
scroll to position [85, 0]
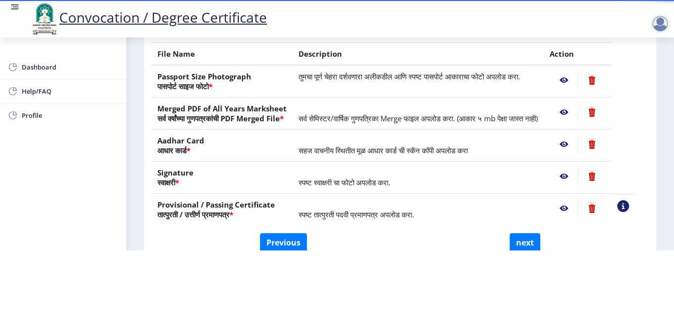
click at [577, 142] on nb-action at bounding box center [564, 145] width 29 height 18
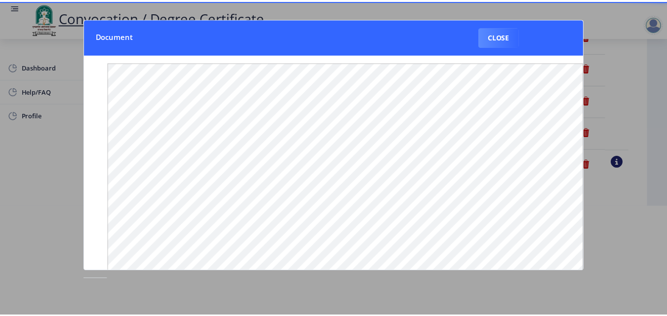
scroll to position [0, 0]
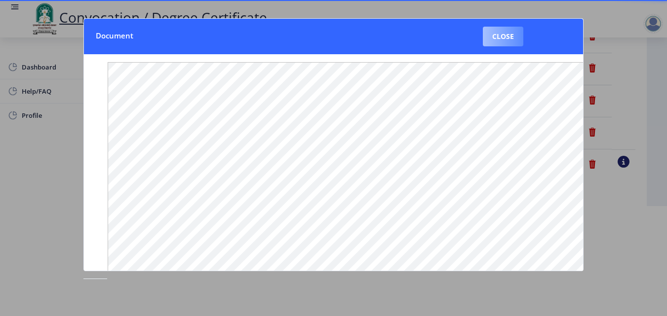
click at [490, 34] on button "Close" at bounding box center [503, 37] width 40 height 20
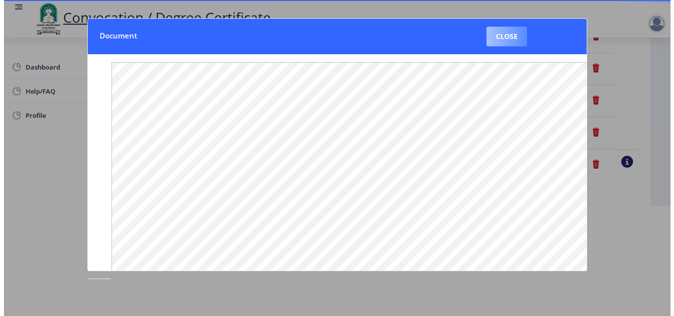
scroll to position [85, 0]
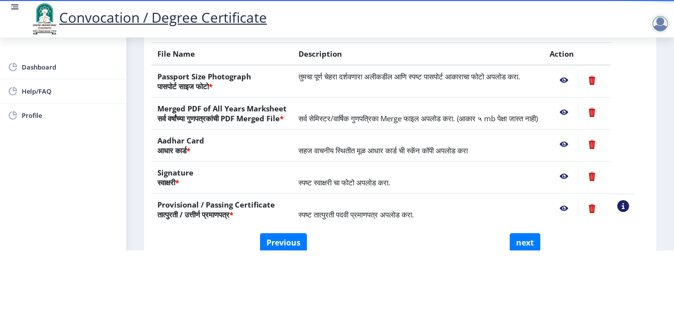
click at [573, 172] on nb-action at bounding box center [564, 177] width 29 height 18
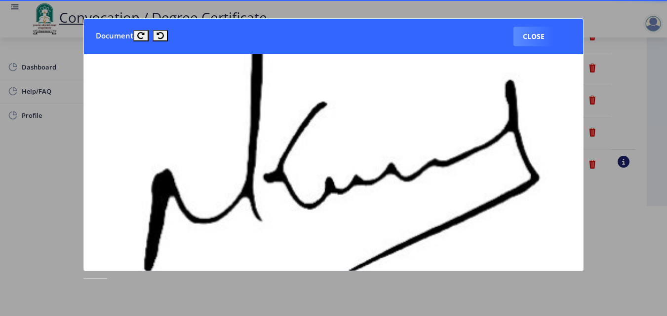
scroll to position [198, 0]
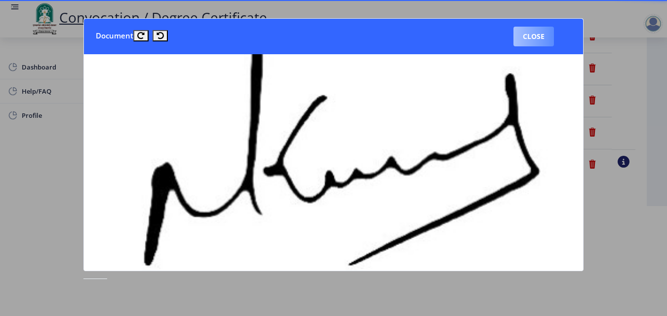
click at [536, 34] on button "Close" at bounding box center [533, 37] width 40 height 20
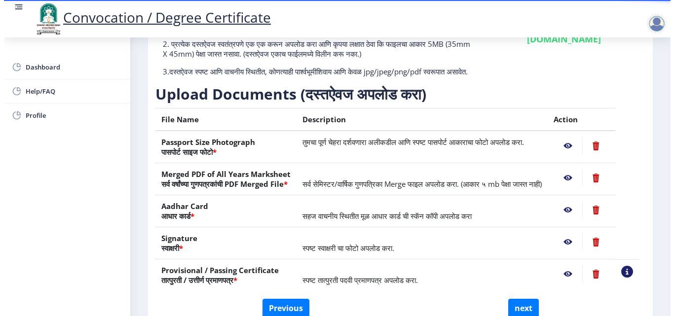
scroll to position [85, 0]
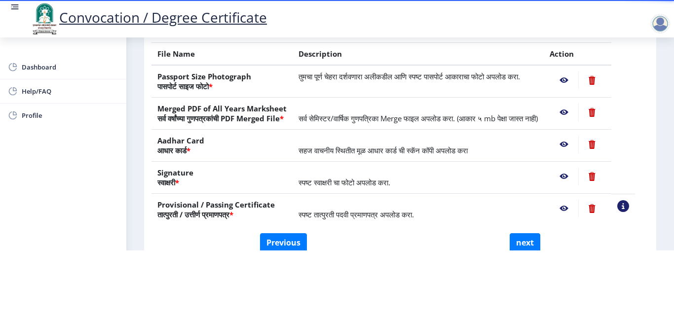
click at [578, 210] on nb-action at bounding box center [564, 209] width 29 height 18
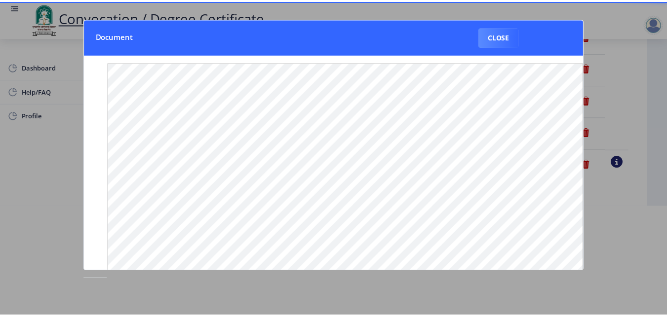
scroll to position [0, 0]
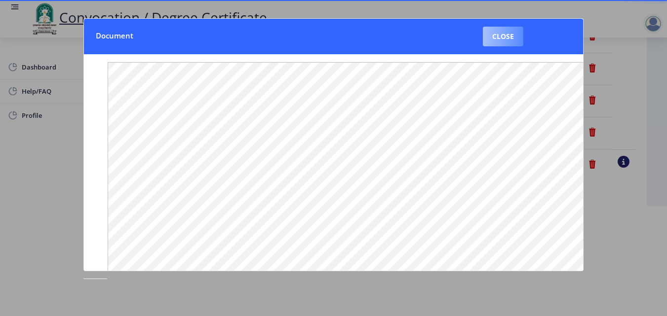
click at [516, 41] on button "Close" at bounding box center [503, 37] width 40 height 20
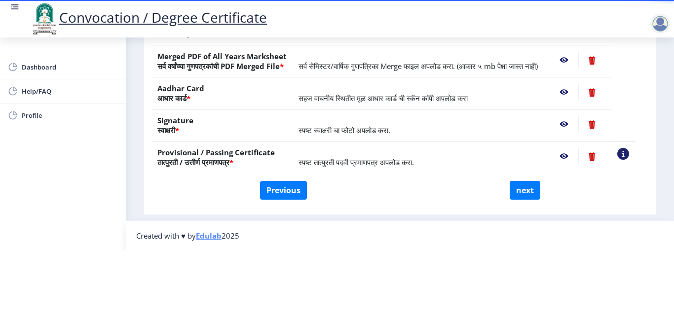
scroll to position [182, 0]
click at [522, 181] on button "next" at bounding box center [525, 190] width 31 height 19
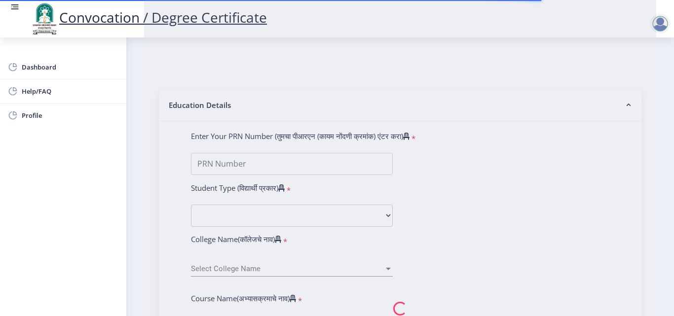
select select
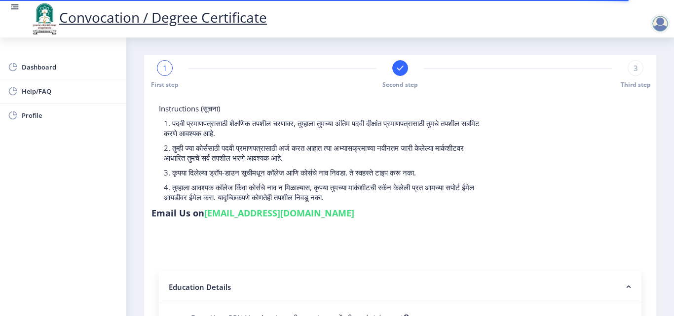
type input "2015032500206062"
select select "Regular"
select select "2018"
select select "May"
select select "Grade A"
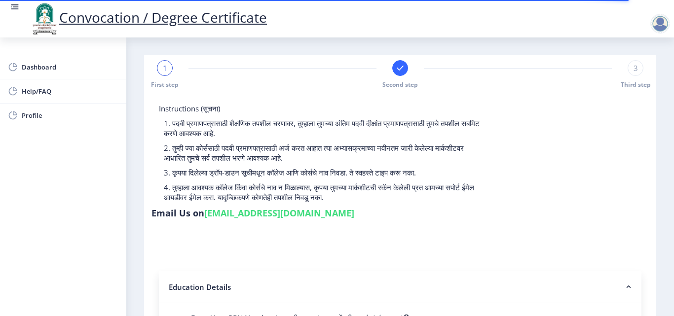
type input "589780"
type input "[PERSON_NAME] [PERSON_NAME]"
type input "SHABANA"
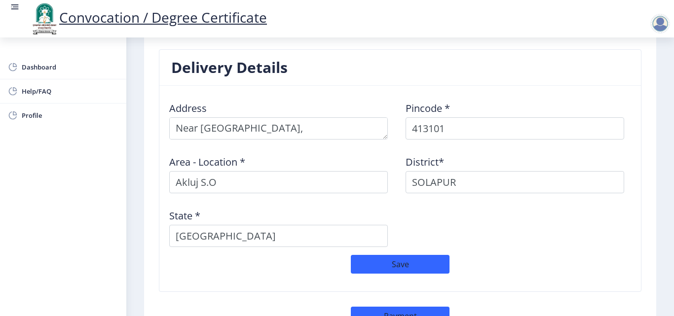
scroll to position [782, 0]
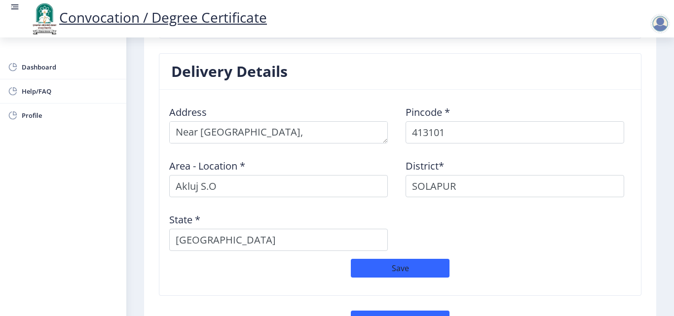
drag, startPoint x: 661, startPoint y: 281, endPoint x: 663, endPoint y: 288, distance: 6.7
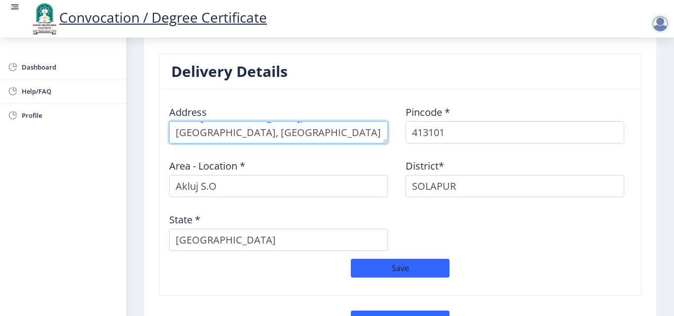
scroll to position [29, 0]
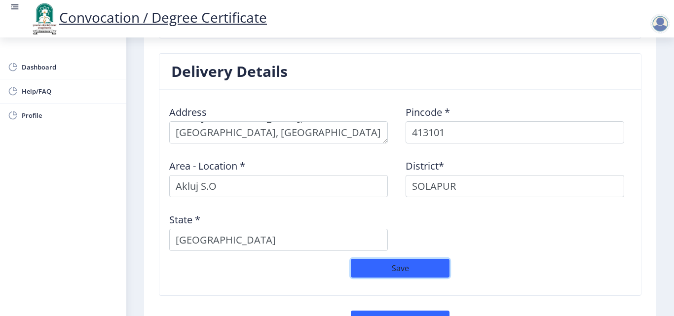
click at [421, 259] on button "Save" at bounding box center [400, 268] width 99 height 19
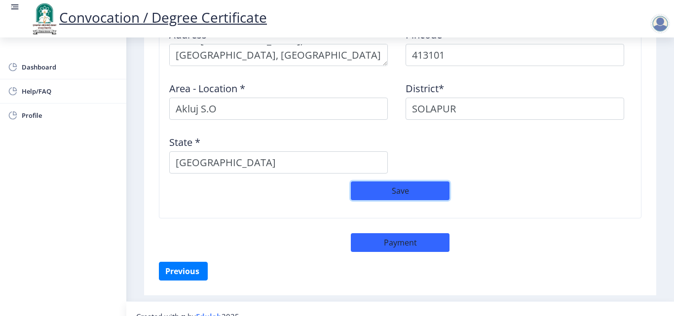
scroll to position [864, 0]
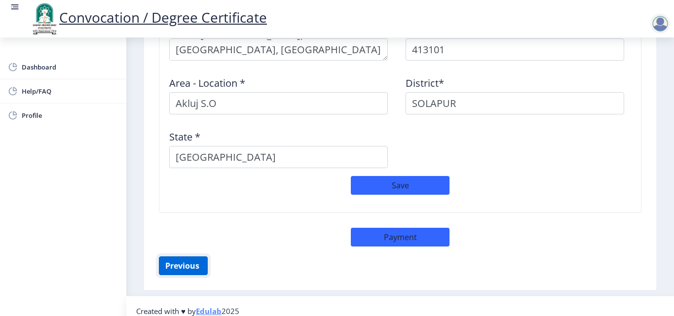
click at [183, 257] on button "Previous ‍" at bounding box center [183, 266] width 49 height 19
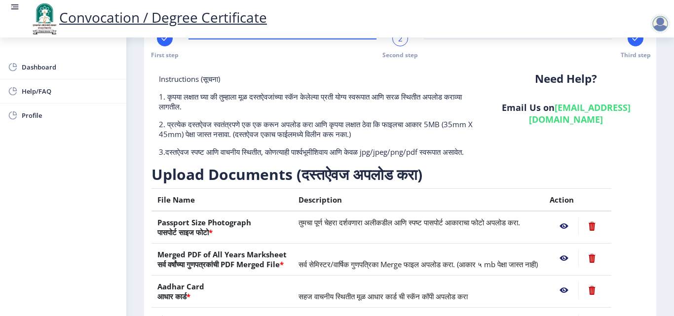
scroll to position [0, 0]
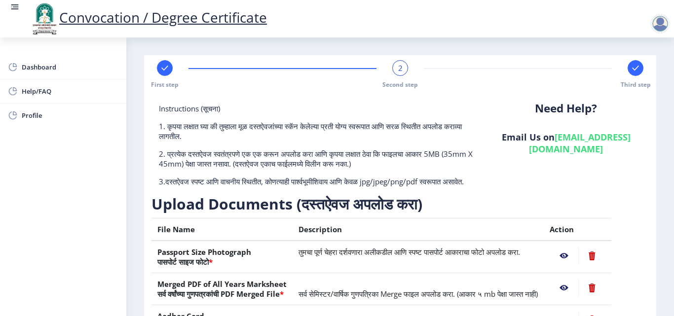
click at [231, 194] on div "Instructions (सूचना) 1. कृपया लक्षात घ्या की तुम्हाला मूळ दस्तऐवजांच्या स्कॅन क…" at bounding box center [317, 149] width 332 height 91
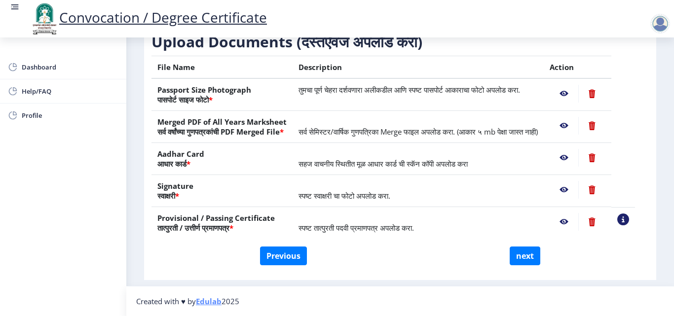
scroll to position [182, 0]
click at [297, 255] on button "Previous" at bounding box center [283, 256] width 47 height 19
select select "Regular"
select select "2018"
select select "May"
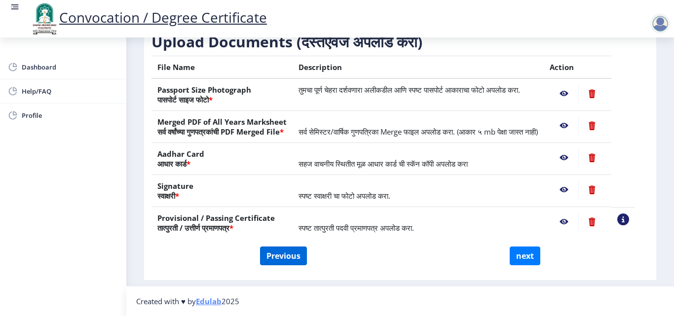
select select "Grade A"
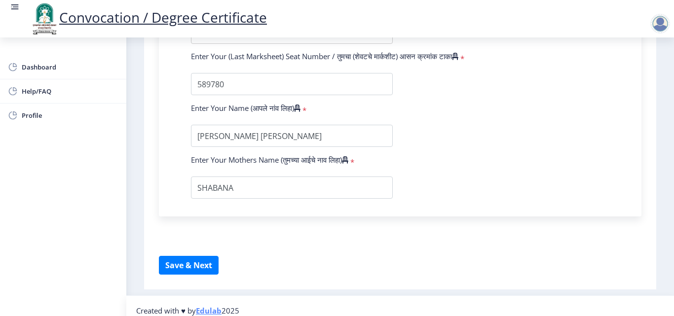
scroll to position [646, 0]
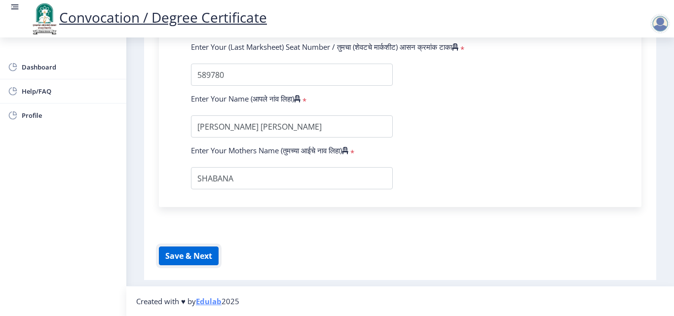
click at [209, 252] on button "Save & Next" at bounding box center [189, 256] width 60 height 19
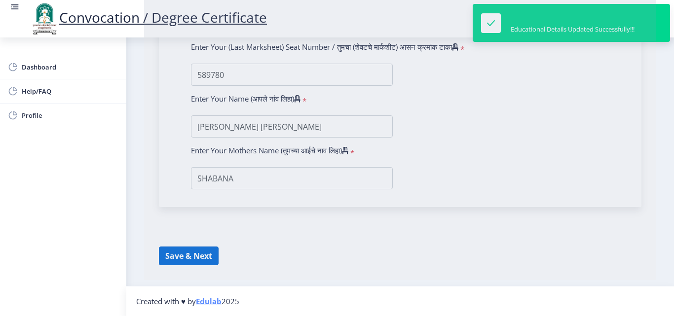
select select
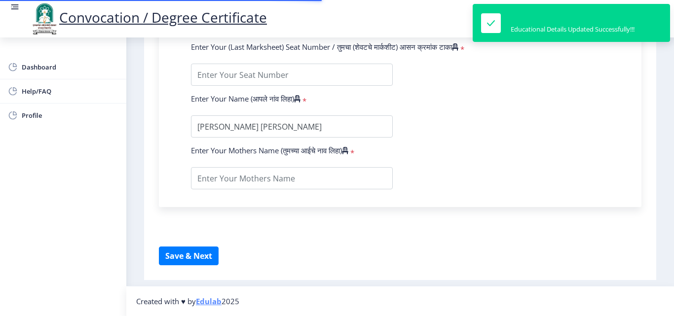
type input "2015032500206062"
select select "Regular"
select select "2018"
select select "May"
select select "Grade A"
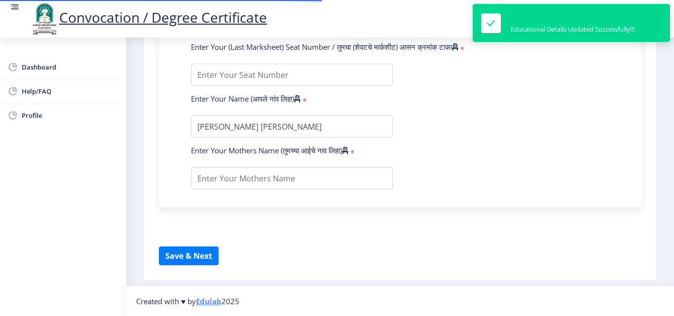
type input "589780"
type input "[PERSON_NAME] [PERSON_NAME]"
type input "SHABANA"
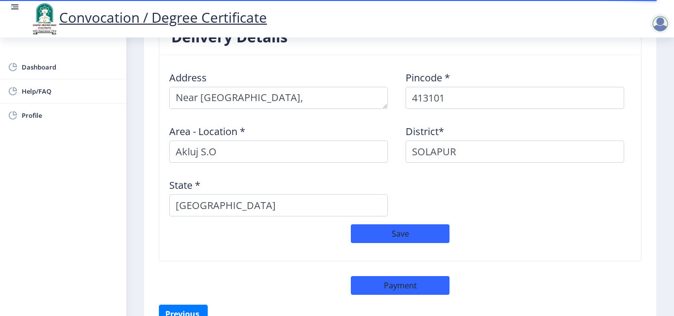
scroll to position [837, 0]
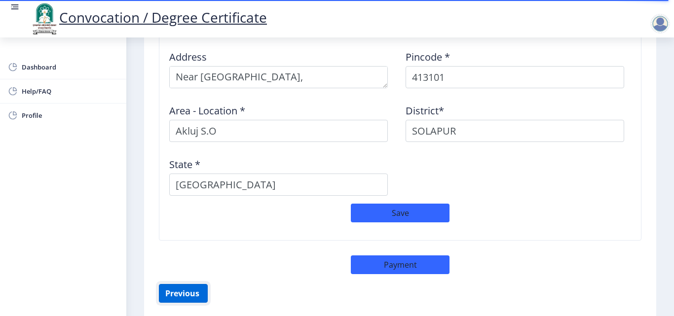
click at [189, 284] on button "Previous ‍" at bounding box center [183, 293] width 49 height 19
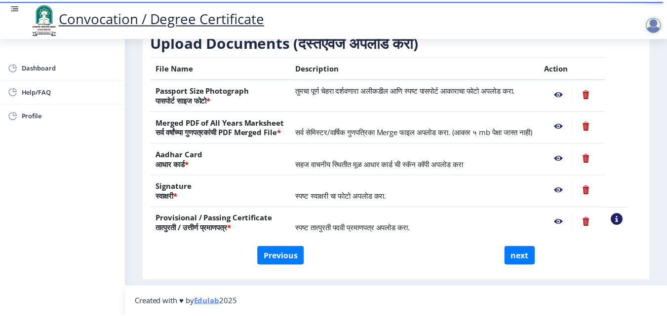
scroll to position [182, 0]
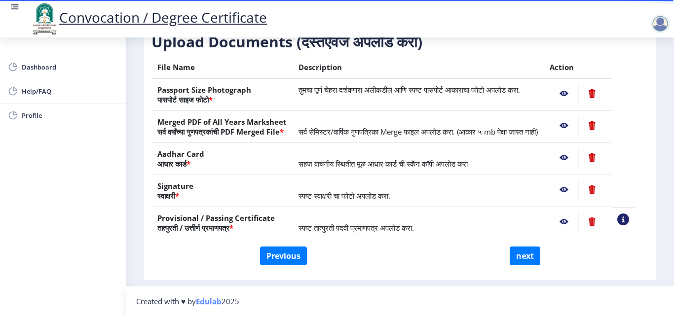
click at [575, 85] on nb-action at bounding box center [564, 94] width 29 height 18
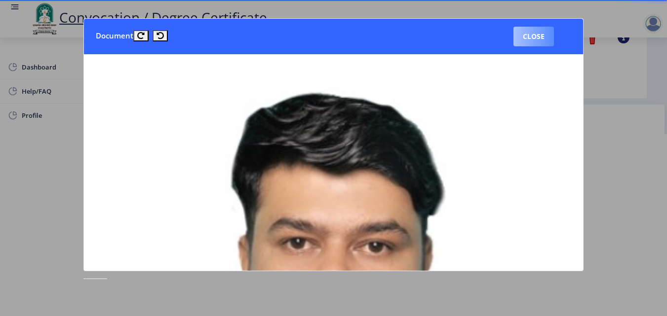
click at [540, 43] on button "Close" at bounding box center [533, 37] width 40 height 20
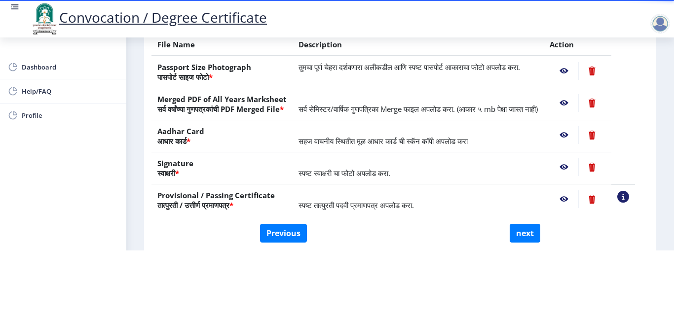
scroll to position [115, 0]
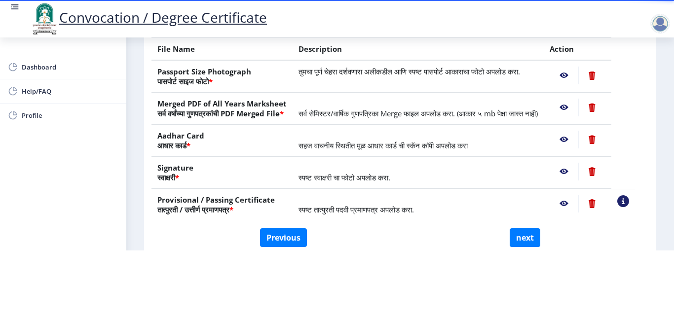
click at [577, 99] on nb-action at bounding box center [564, 108] width 29 height 18
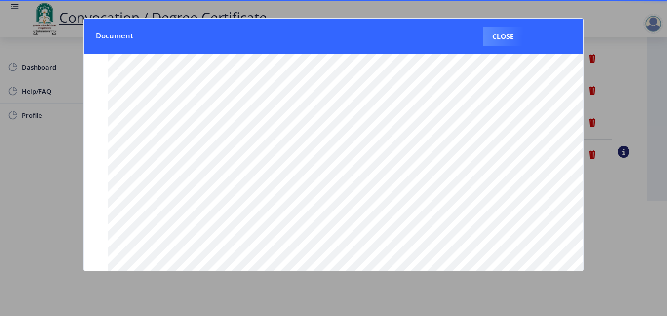
scroll to position [149, 0]
click at [501, 40] on button "Close" at bounding box center [503, 37] width 40 height 20
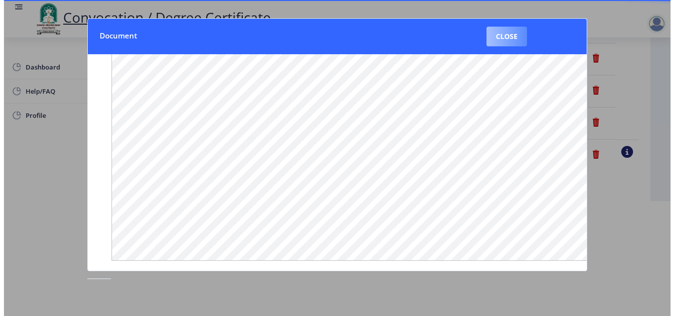
scroll to position [85, 0]
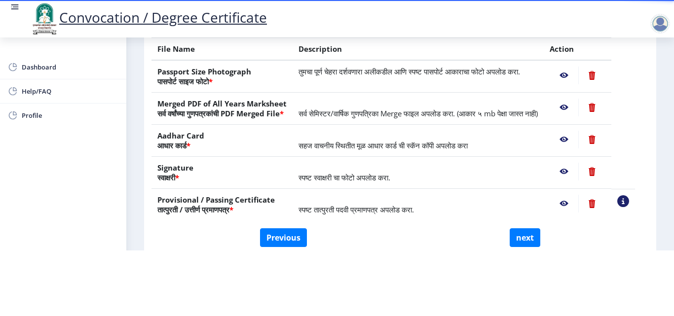
click at [575, 68] on nb-action at bounding box center [564, 76] width 29 height 18
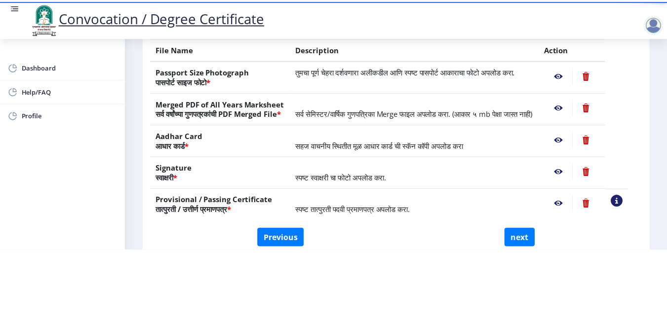
scroll to position [0, 0]
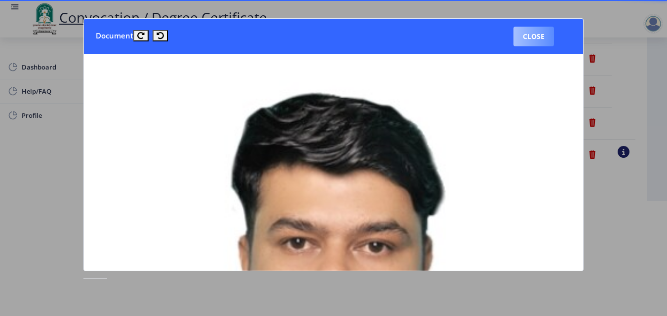
click at [518, 33] on button "Close" at bounding box center [533, 37] width 40 height 20
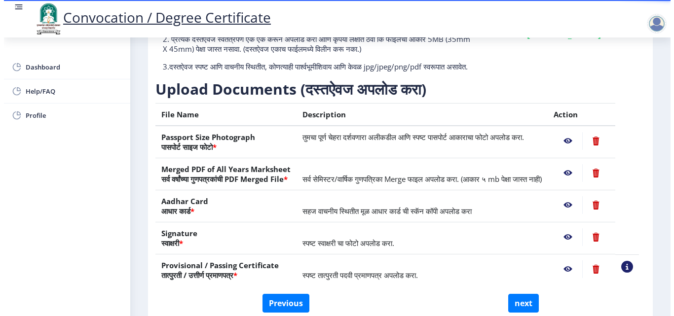
scroll to position [85, 0]
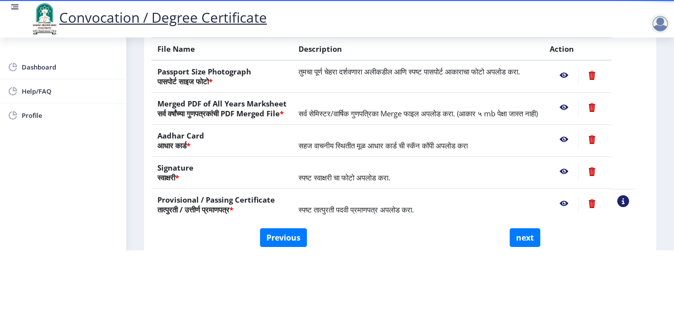
click at [578, 99] on nb-action at bounding box center [564, 108] width 29 height 18
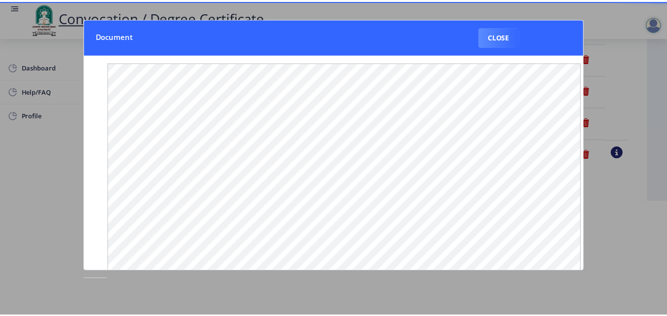
scroll to position [0, 0]
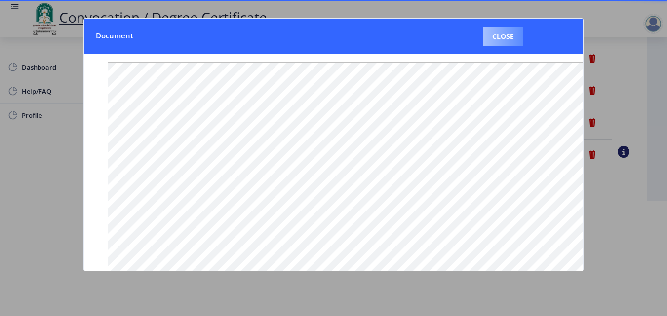
click at [513, 31] on button "Close" at bounding box center [503, 37] width 40 height 20
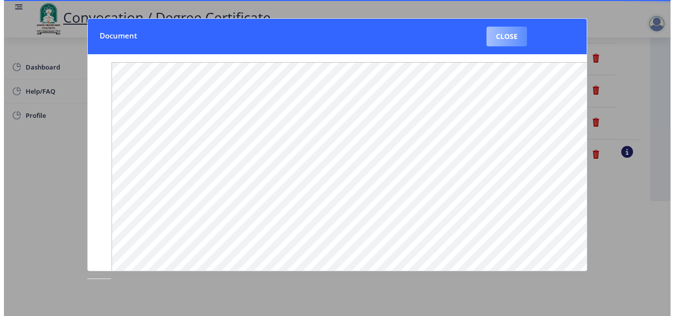
scroll to position [85, 0]
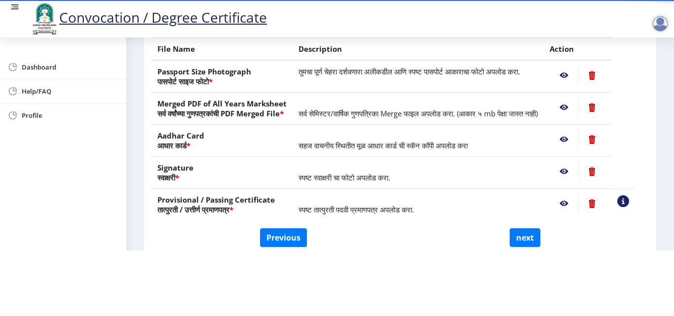
click at [573, 141] on nb-action at bounding box center [564, 140] width 29 height 18
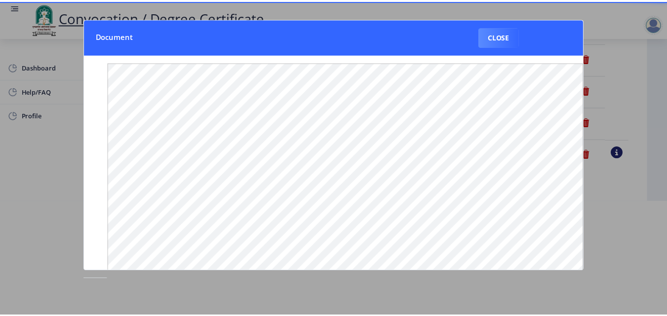
scroll to position [0, 0]
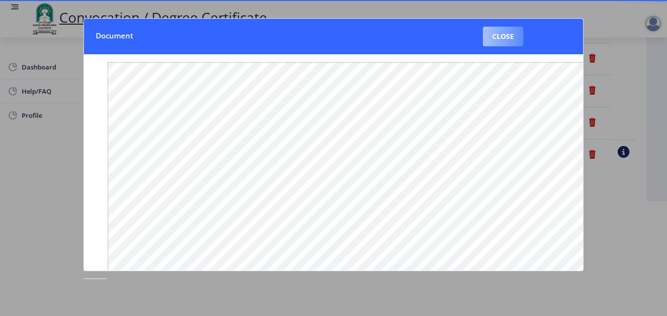
click at [510, 43] on button "Close" at bounding box center [503, 37] width 40 height 20
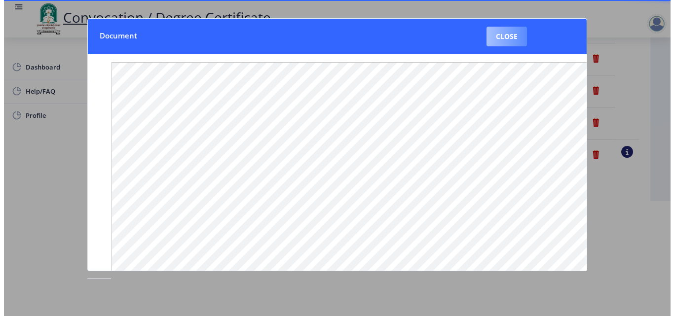
scroll to position [85, 0]
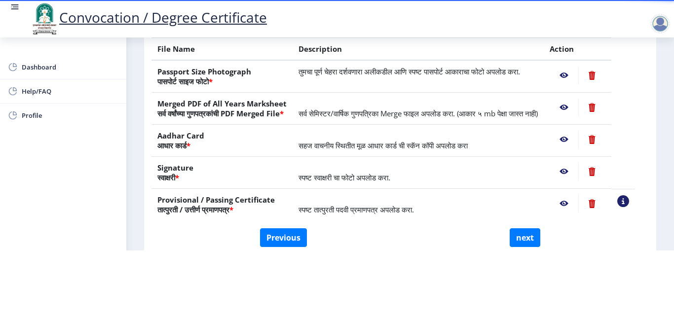
click at [575, 169] on nb-action at bounding box center [564, 172] width 29 height 18
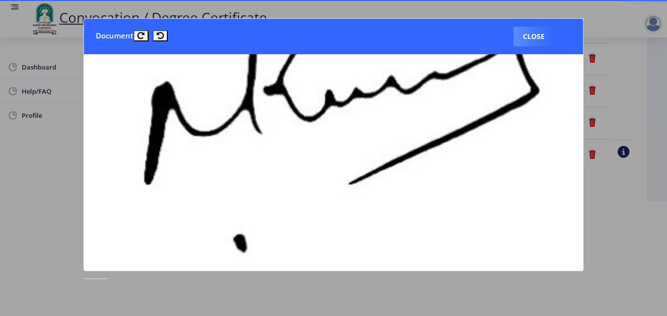
scroll to position [187, 0]
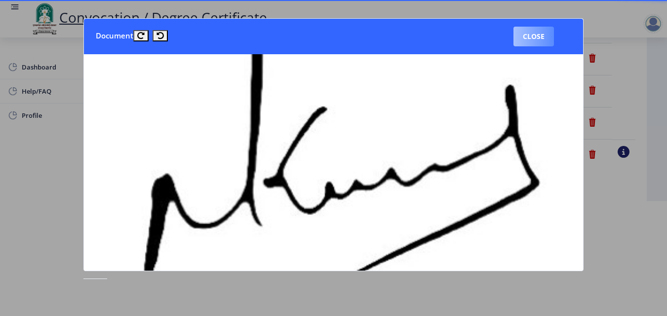
click at [541, 42] on button "Close" at bounding box center [533, 37] width 40 height 20
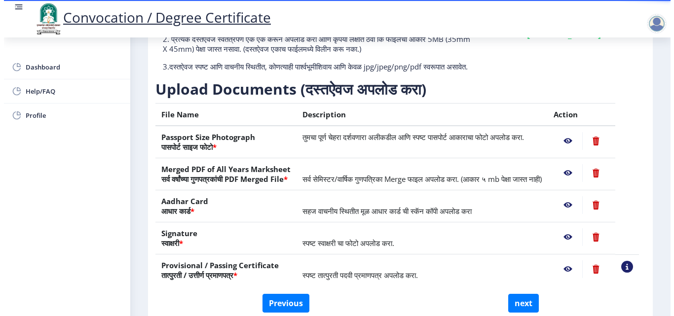
scroll to position [85, 0]
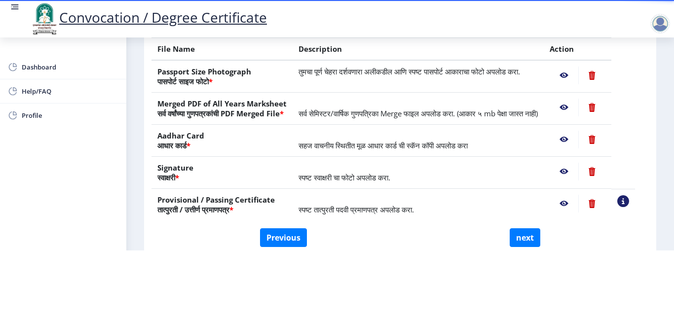
click at [575, 172] on nb-action at bounding box center [564, 172] width 29 height 18
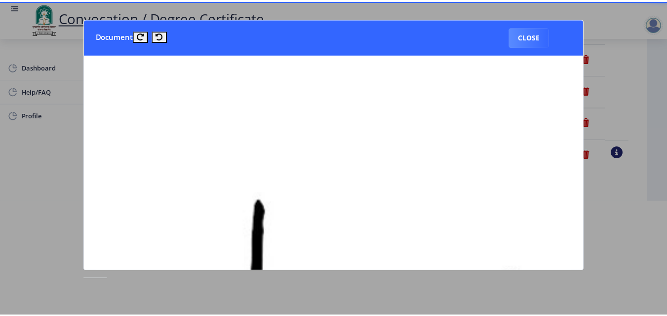
scroll to position [0, 0]
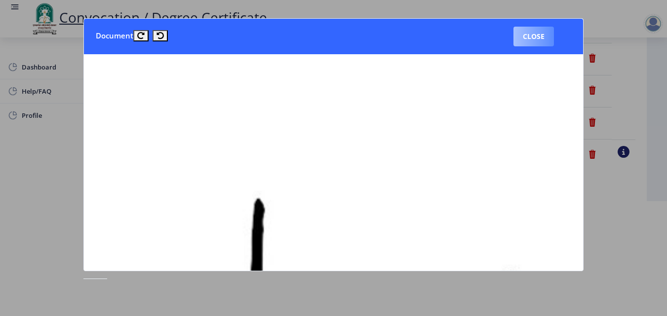
click at [531, 36] on button "Close" at bounding box center [533, 37] width 40 height 20
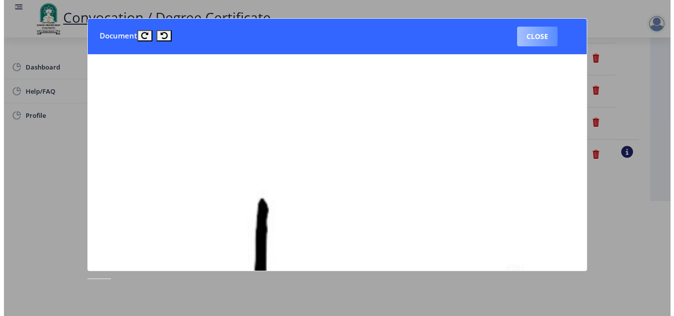
scroll to position [85, 0]
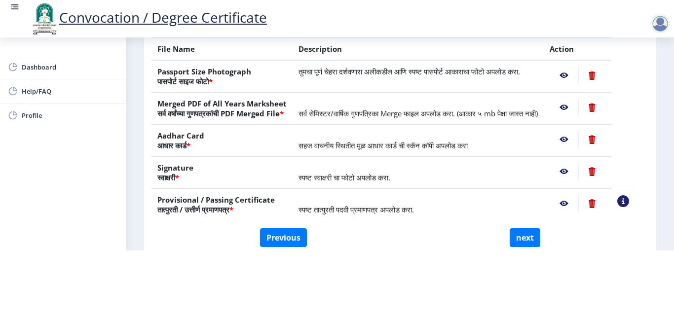
click at [576, 141] on nb-action at bounding box center [564, 140] width 29 height 18
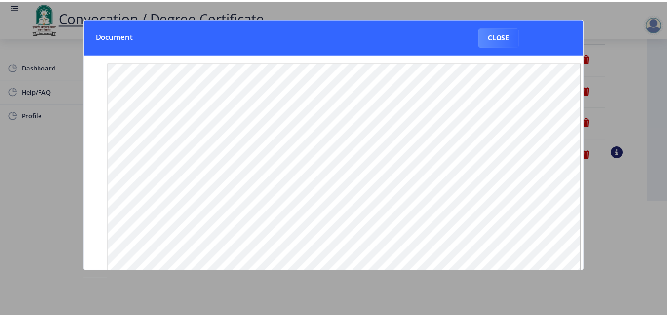
scroll to position [0, 0]
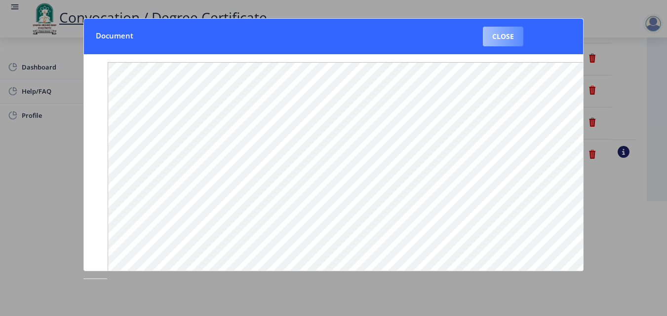
click at [501, 29] on button "Close" at bounding box center [503, 37] width 40 height 20
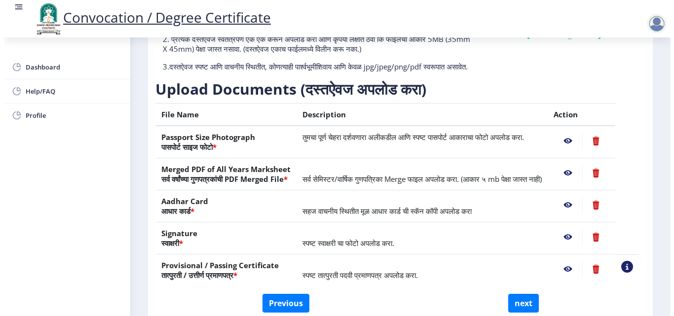
scroll to position [85, 0]
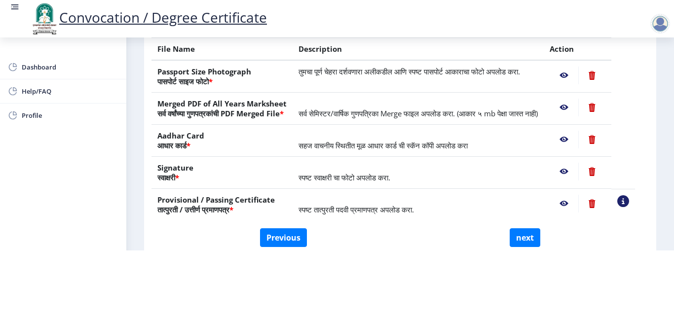
click at [576, 174] on nb-action at bounding box center [564, 172] width 29 height 18
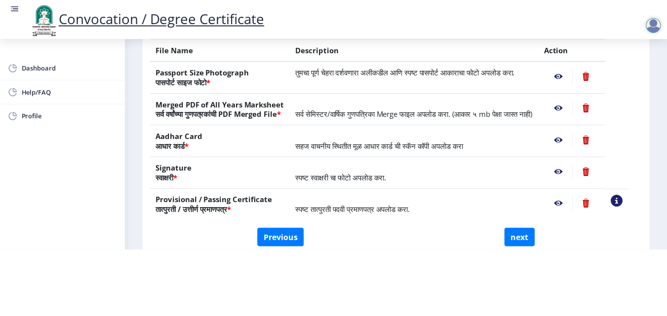
scroll to position [0, 0]
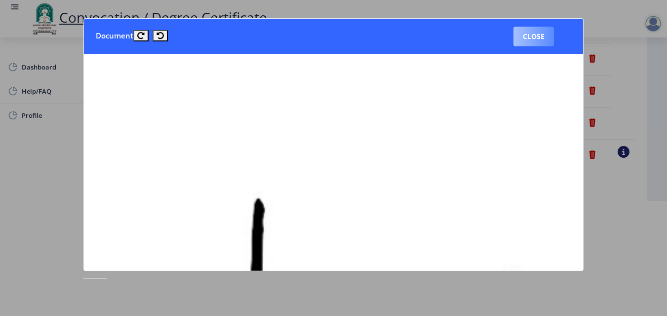
click at [533, 42] on button "Close" at bounding box center [533, 37] width 40 height 20
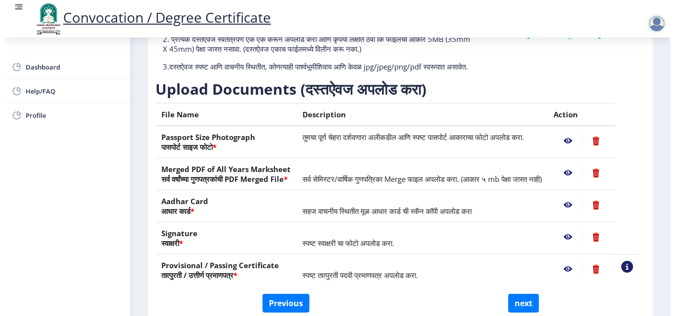
scroll to position [85, 0]
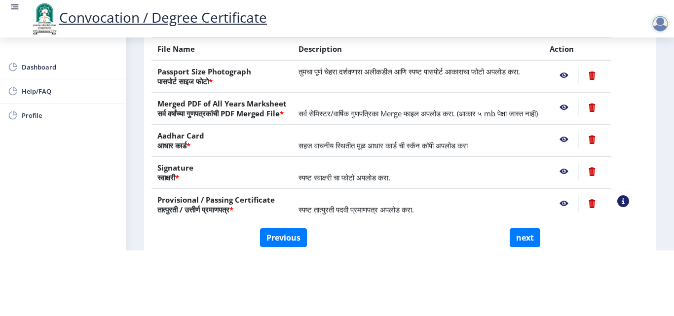
click at [576, 205] on nb-action at bounding box center [564, 204] width 29 height 18
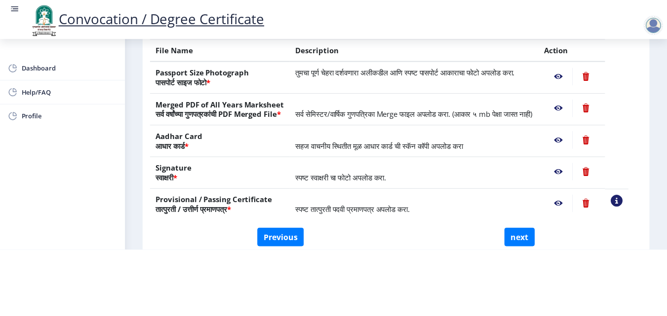
scroll to position [0, 0]
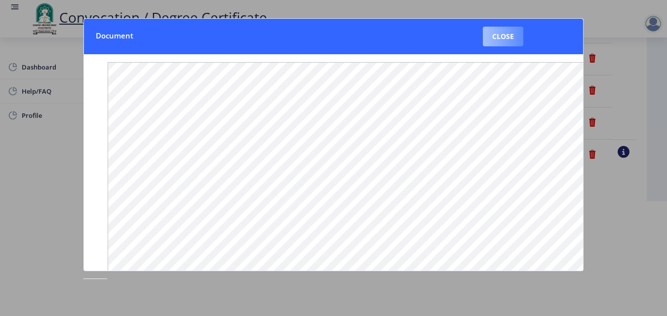
click at [507, 35] on button "Close" at bounding box center [503, 37] width 40 height 20
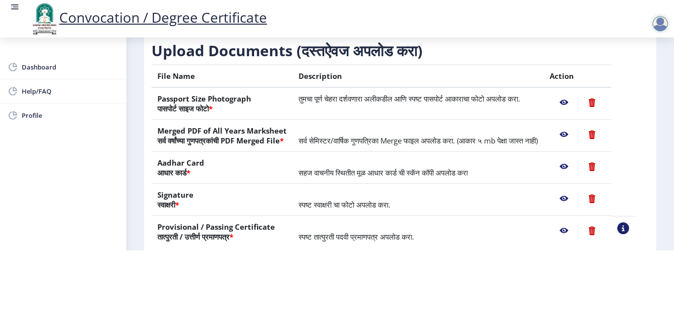
scroll to position [81, 0]
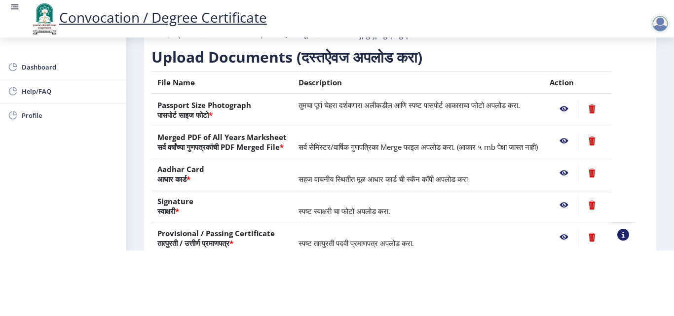
click at [577, 100] on nb-action at bounding box center [564, 109] width 29 height 18
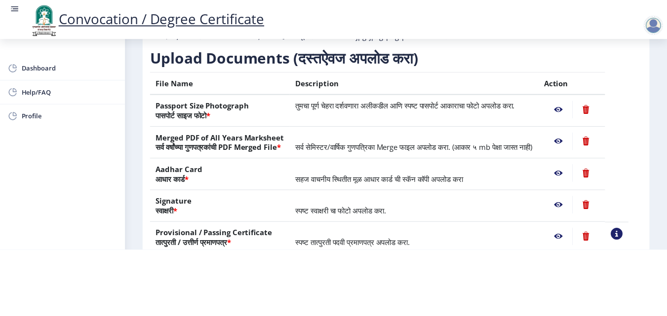
scroll to position [0, 0]
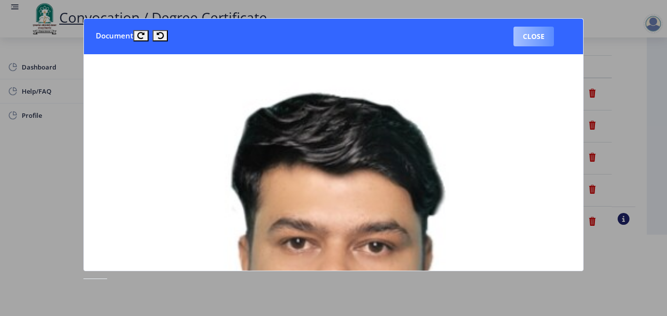
click at [534, 32] on button "Close" at bounding box center [533, 37] width 40 height 20
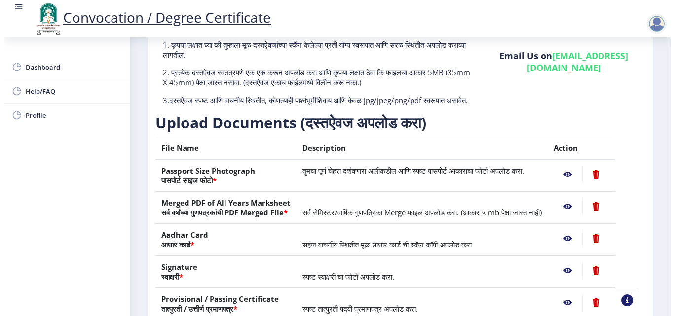
scroll to position [81, 0]
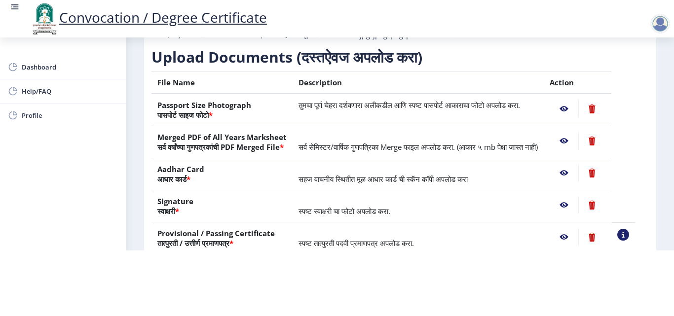
click at [576, 134] on nb-action at bounding box center [564, 141] width 29 height 18
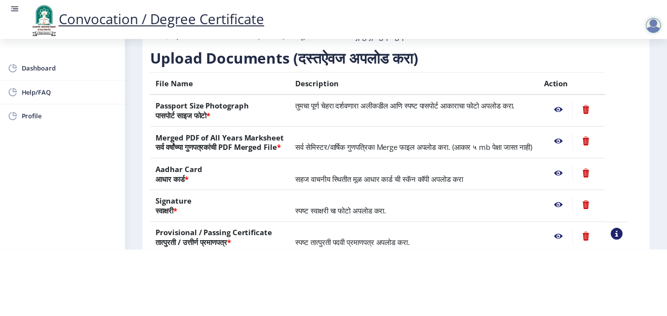
scroll to position [0, 0]
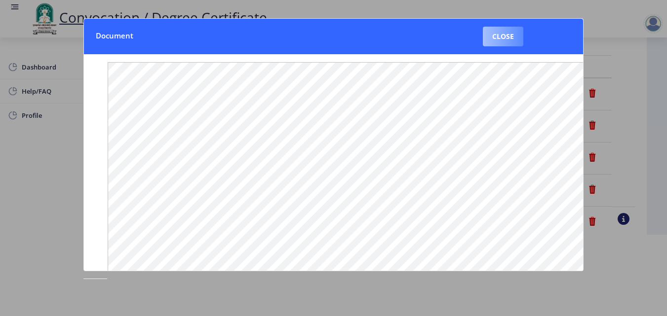
click at [500, 37] on button "Close" at bounding box center [503, 37] width 40 height 20
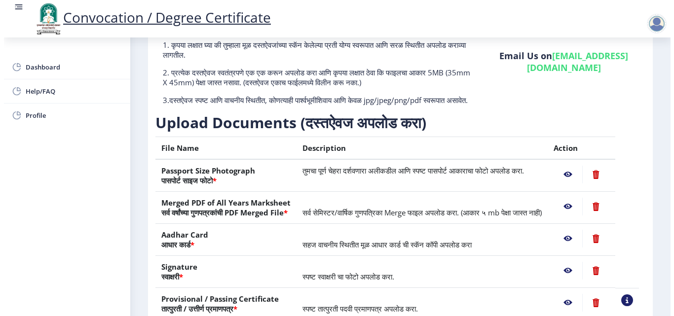
scroll to position [81, 0]
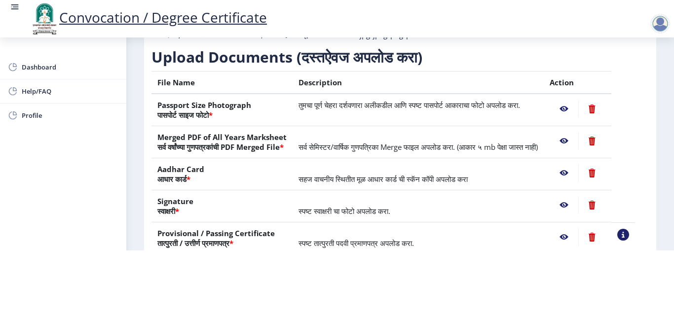
click at [571, 180] on nb-action at bounding box center [564, 173] width 29 height 18
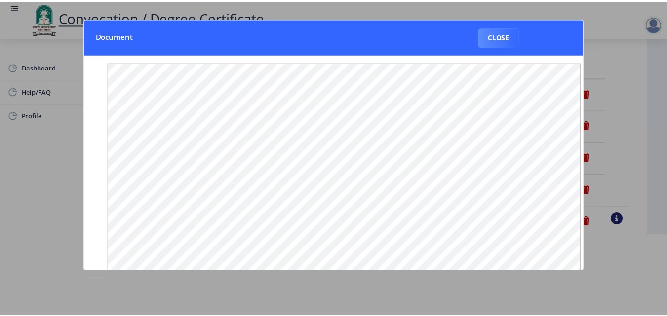
scroll to position [0, 0]
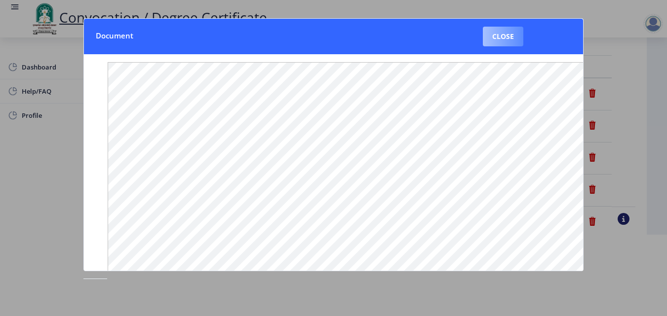
click at [488, 35] on button "Close" at bounding box center [503, 37] width 40 height 20
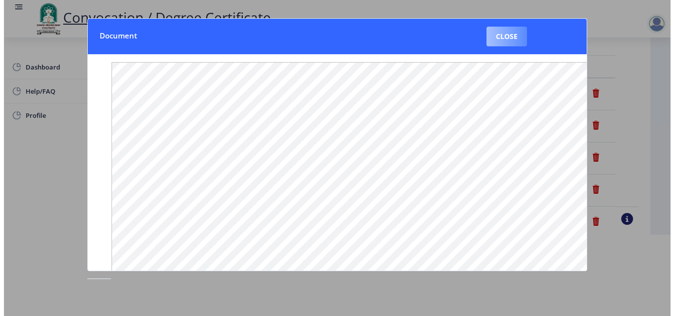
scroll to position [81, 0]
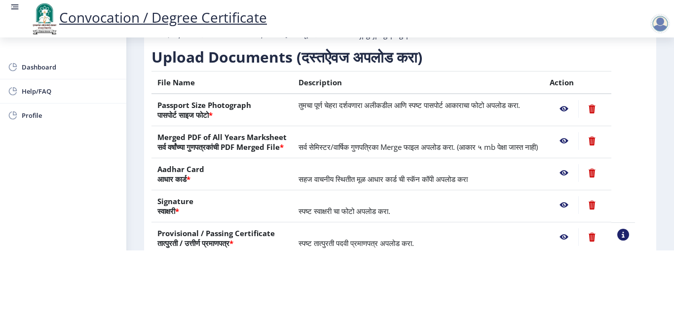
click at [574, 211] on nb-action at bounding box center [564, 205] width 29 height 18
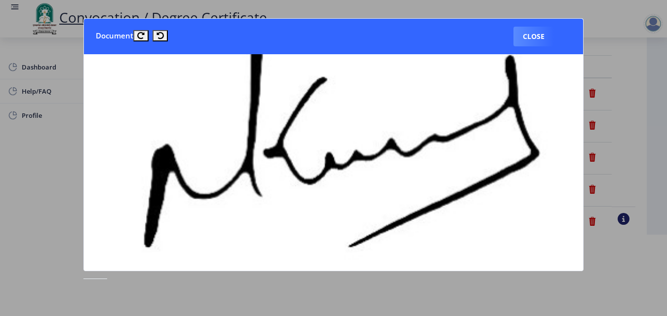
scroll to position [275, 0]
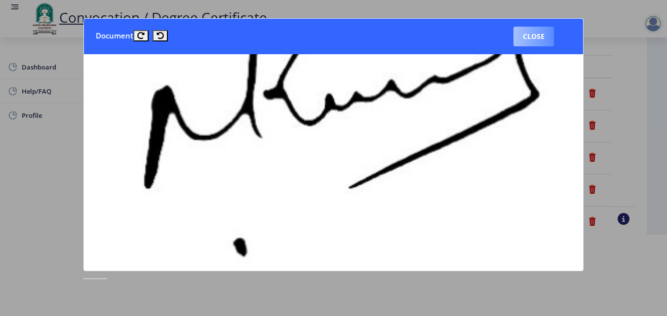
click at [527, 45] on button "Close" at bounding box center [533, 37] width 40 height 20
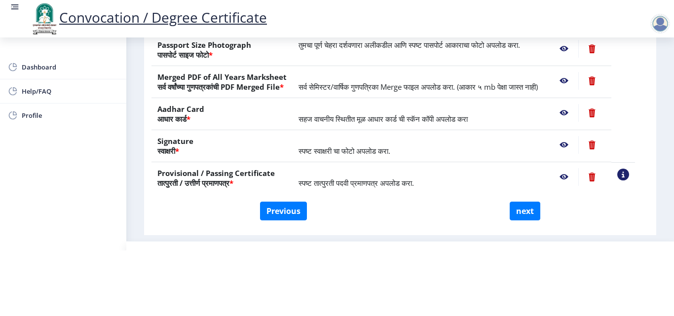
scroll to position [142, 0]
click at [576, 176] on nb-action at bounding box center [564, 177] width 29 height 18
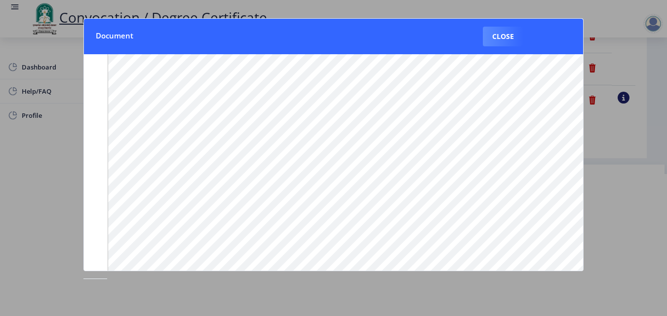
scroll to position [29, 0]
click at [507, 41] on button "Close" at bounding box center [503, 37] width 40 height 20
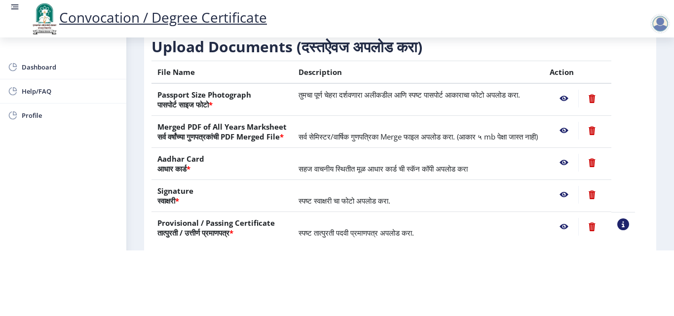
scroll to position [89, 0]
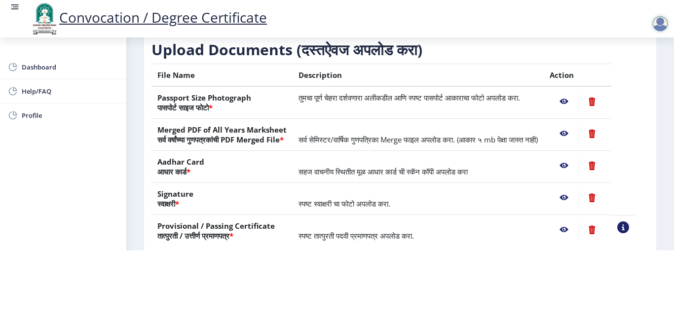
click at [577, 97] on nb-action at bounding box center [564, 102] width 29 height 18
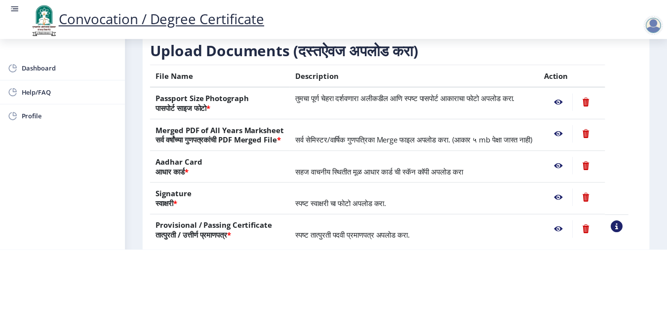
scroll to position [0, 0]
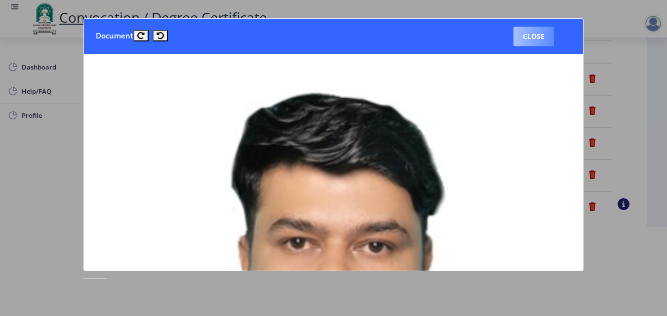
click at [522, 38] on button "Close" at bounding box center [533, 37] width 40 height 20
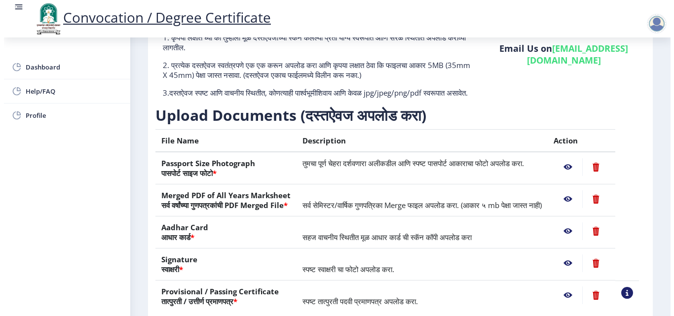
scroll to position [85, 0]
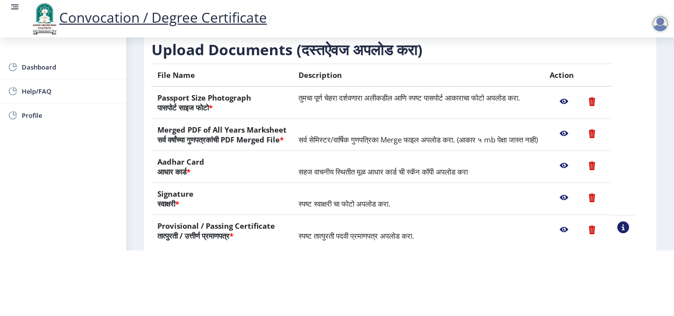
click at [572, 125] on nb-action at bounding box center [564, 134] width 29 height 18
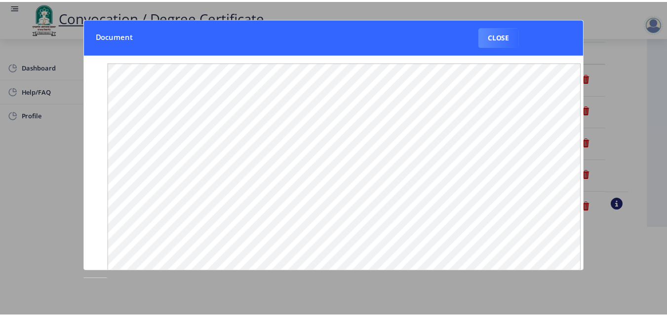
scroll to position [0, 0]
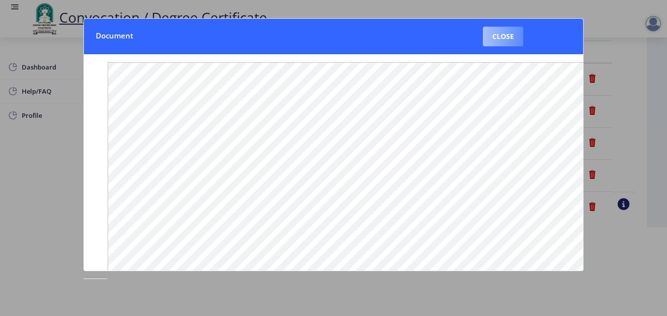
click at [493, 36] on button "Close" at bounding box center [503, 37] width 40 height 20
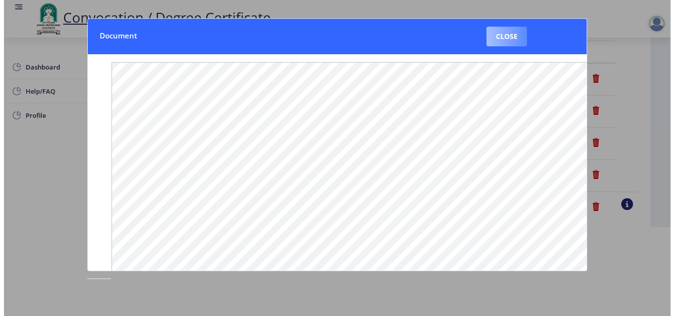
scroll to position [85, 0]
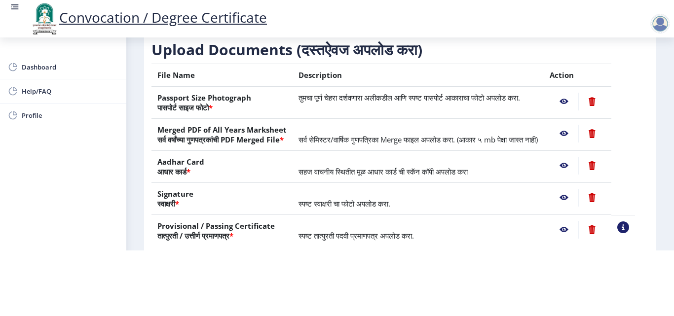
click at [578, 166] on nb-action at bounding box center [564, 166] width 29 height 18
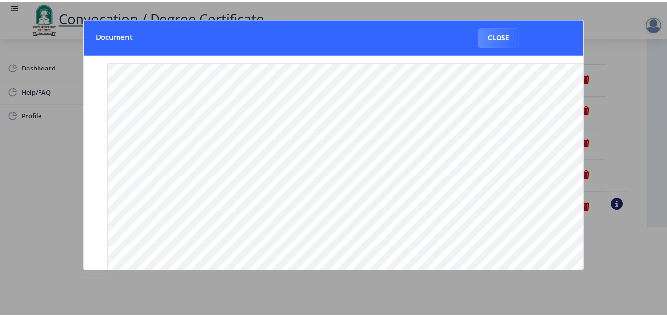
scroll to position [0, 0]
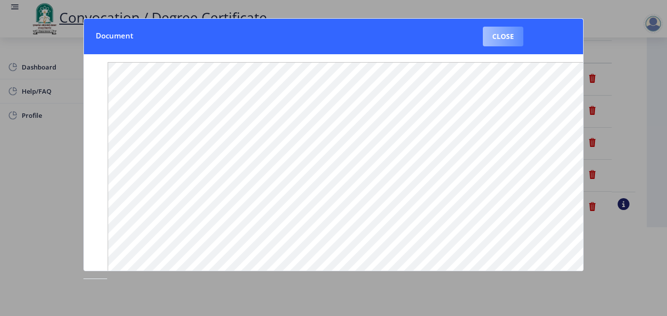
click at [514, 46] on button "Close" at bounding box center [503, 37] width 40 height 20
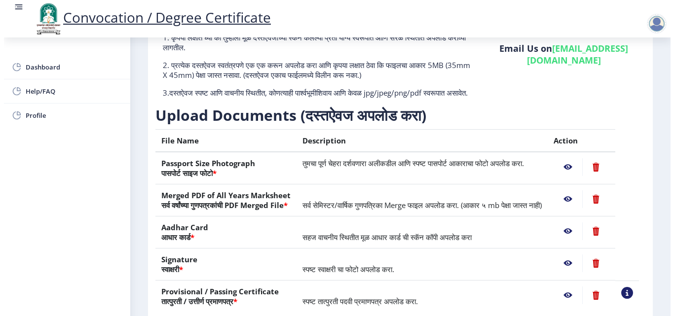
scroll to position [85, 0]
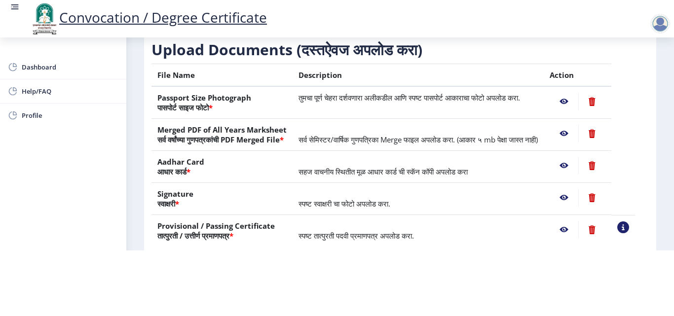
click at [572, 197] on nb-action at bounding box center [564, 198] width 29 height 18
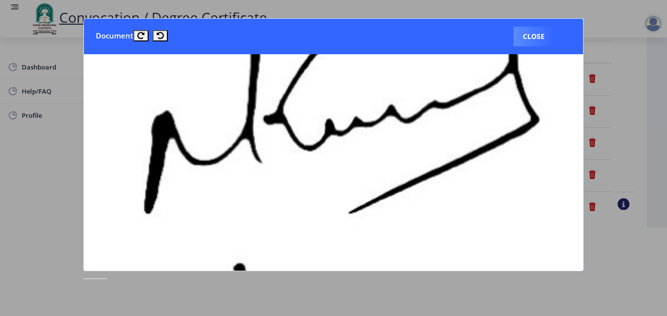
scroll to position [273, 0]
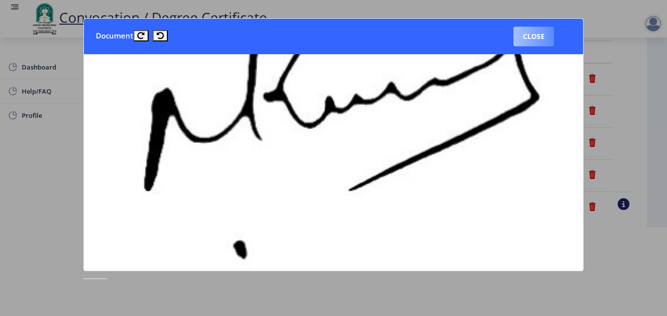
click at [533, 44] on button "Close" at bounding box center [533, 37] width 40 height 20
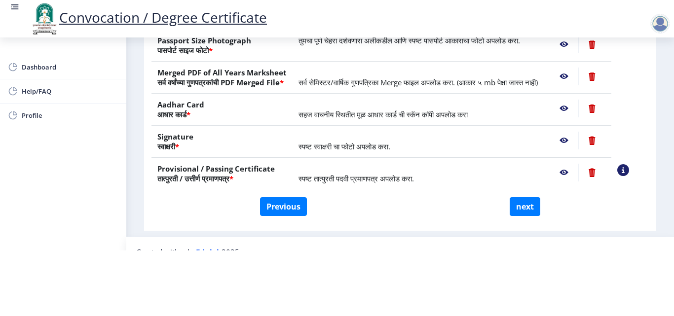
scroll to position [182, 0]
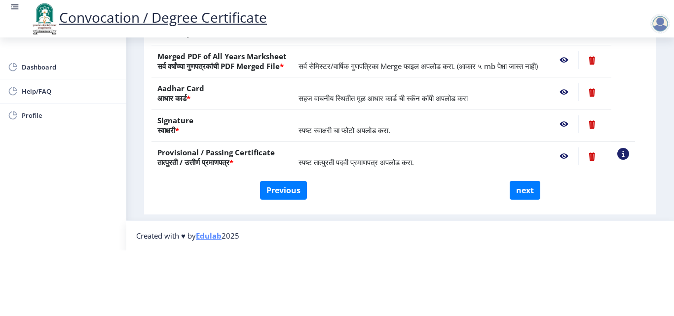
click at [573, 148] on nb-action at bounding box center [564, 157] width 29 height 18
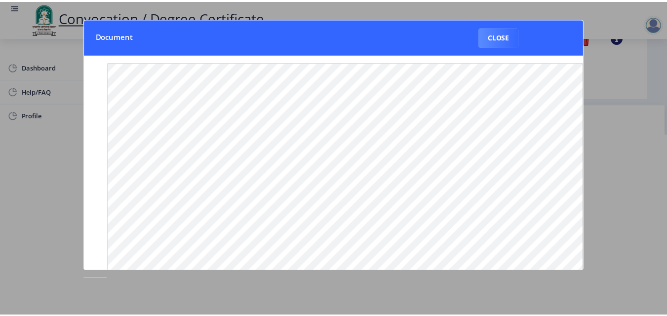
scroll to position [0, 0]
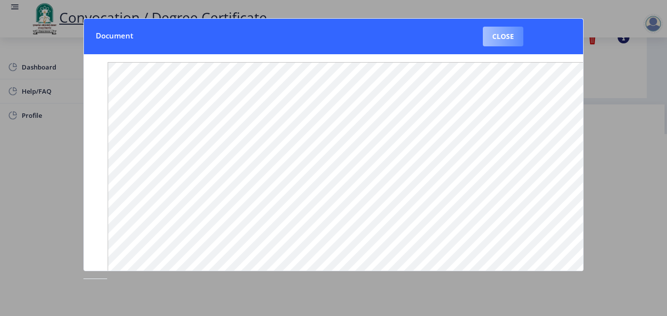
click at [516, 35] on button "Close" at bounding box center [503, 37] width 40 height 20
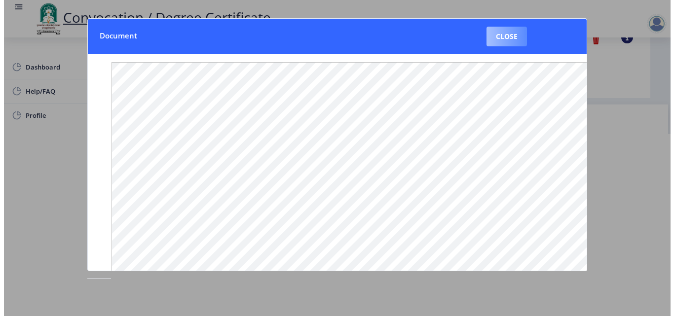
scroll to position [85, 0]
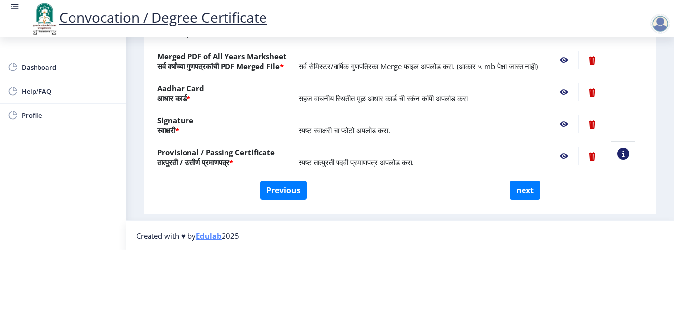
click at [575, 115] on nb-action at bounding box center [564, 124] width 29 height 18
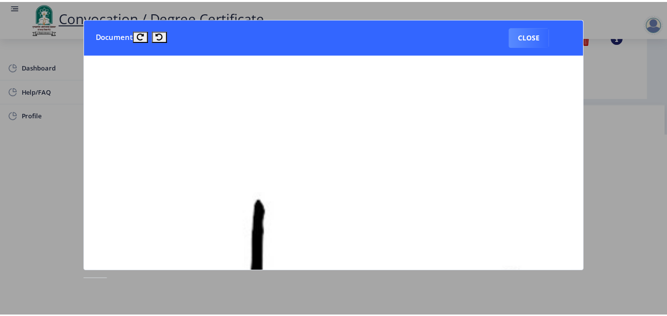
scroll to position [0, 0]
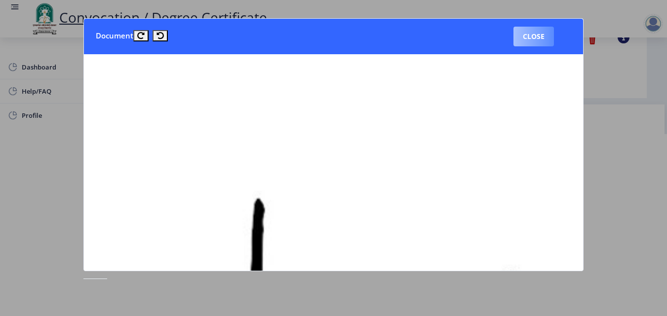
click at [528, 36] on button "Close" at bounding box center [533, 37] width 40 height 20
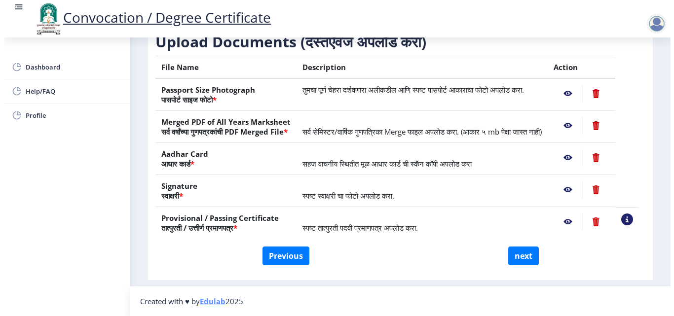
scroll to position [85, 0]
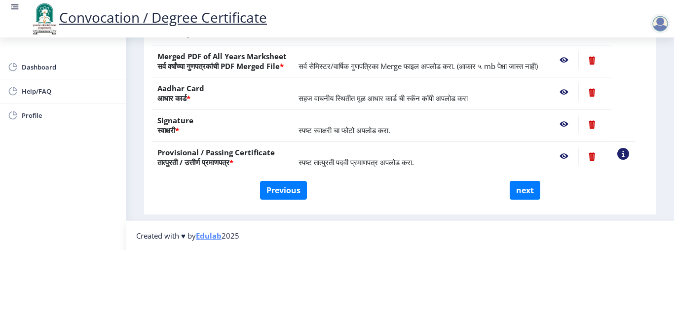
click at [574, 83] on nb-action at bounding box center [564, 92] width 29 height 18
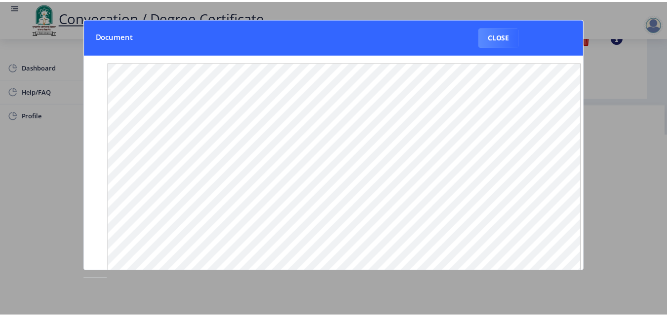
scroll to position [0, 0]
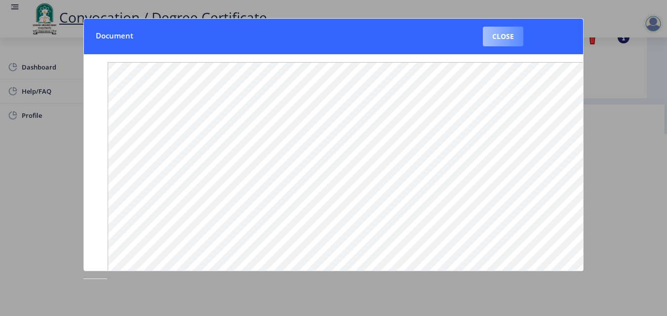
click at [515, 31] on button "Close" at bounding box center [503, 37] width 40 height 20
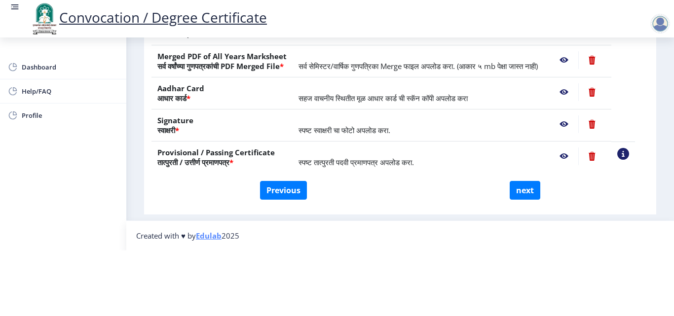
scroll to position [163, 0]
click at [571, 53] on nb-action at bounding box center [564, 60] width 29 height 18
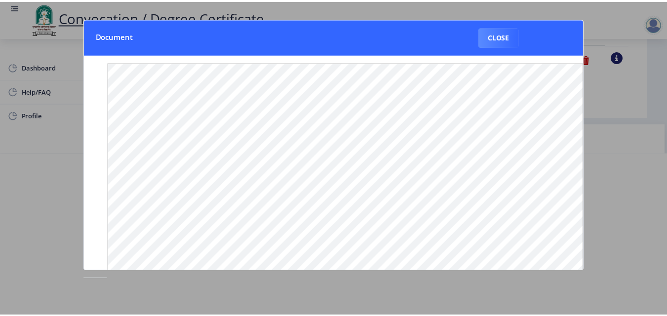
scroll to position [0, 0]
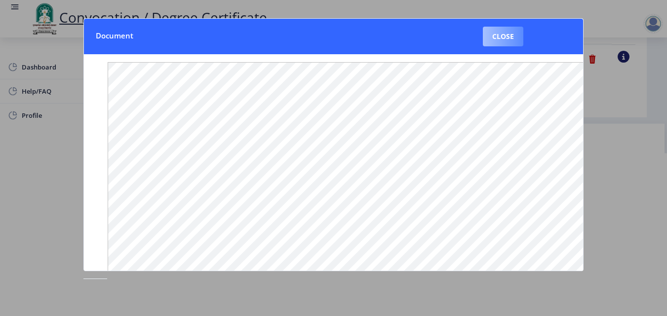
click at [511, 38] on button "Close" at bounding box center [503, 37] width 40 height 20
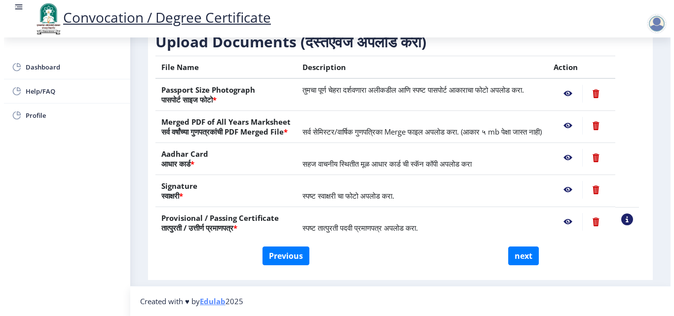
scroll to position [85, 0]
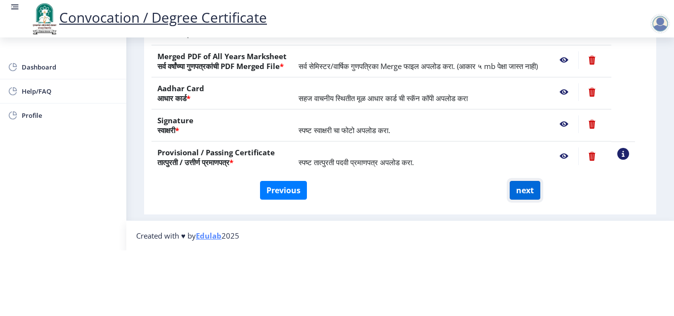
click at [525, 191] on button "next" at bounding box center [525, 190] width 31 height 19
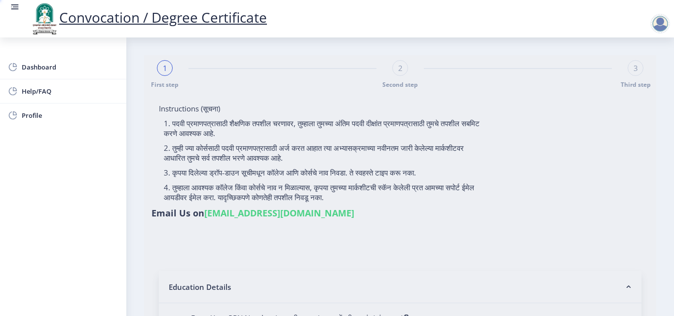
select select
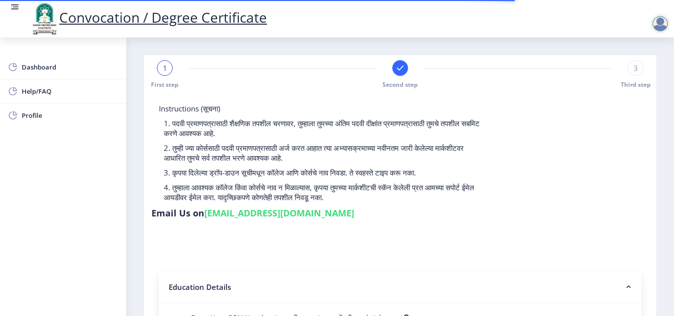
type input "2015032500206062"
select select "Regular"
select select "2018"
select select "May"
select select "Grade A"
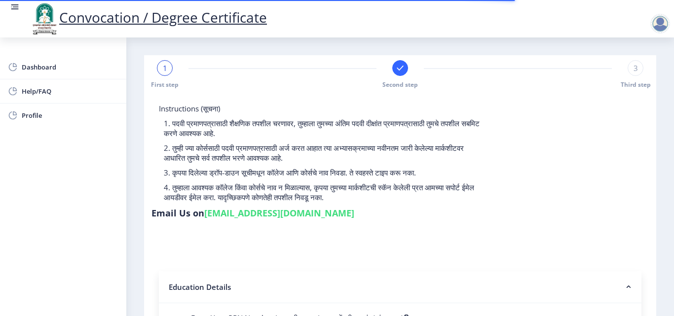
type input "589780"
type input "[PERSON_NAME] [PERSON_NAME]"
type input "SHABANA"
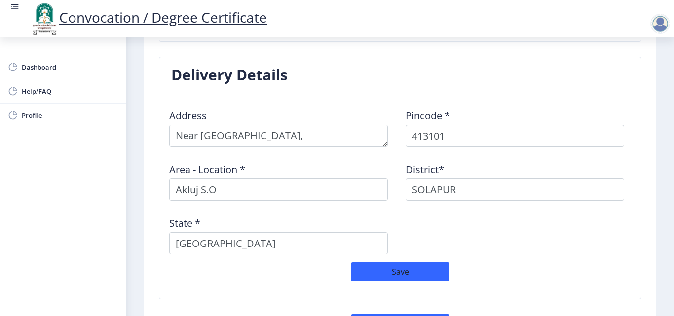
scroll to position [787, 0]
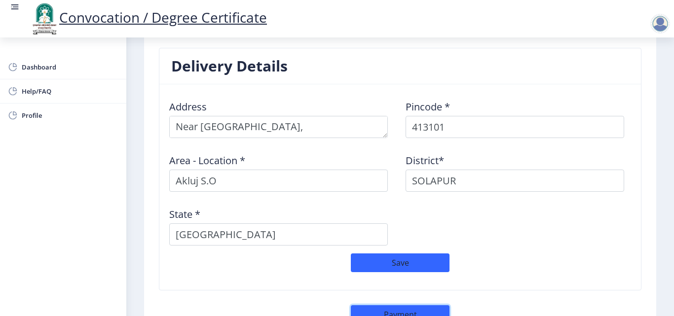
click at [415, 305] on button "Payment" at bounding box center [400, 314] width 99 height 19
select select "sealed"
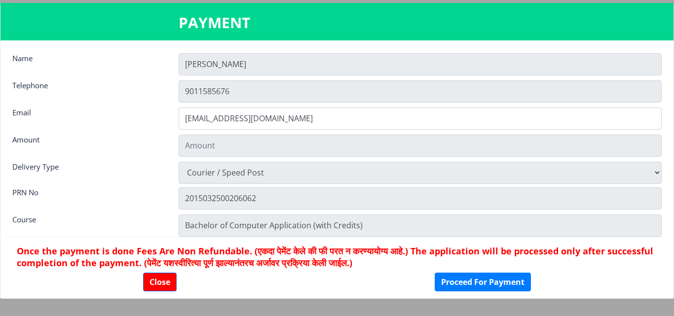
type input "2885"
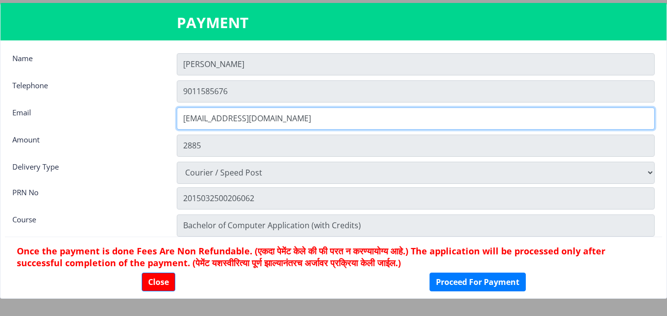
click at [278, 115] on input "[EMAIL_ADDRESS][DOMAIN_NAME]" at bounding box center [416, 119] width 478 height 22
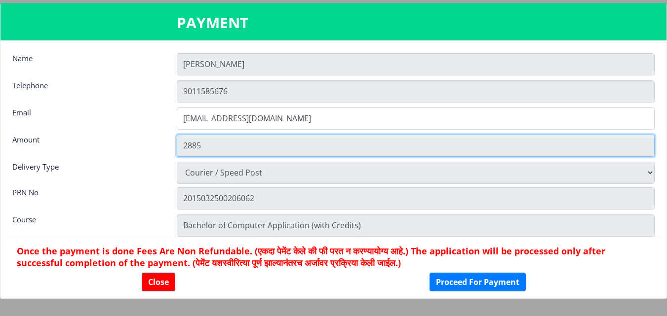
click at [277, 138] on input "2885" at bounding box center [416, 146] width 478 height 22
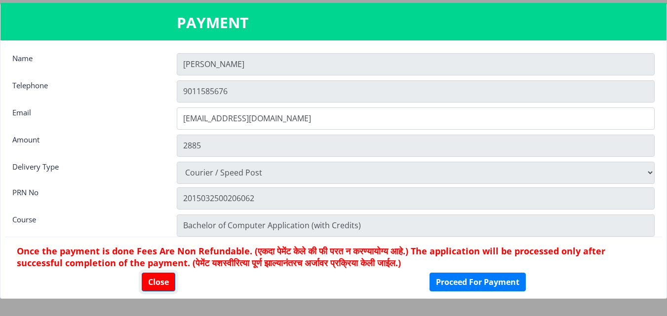
click at [150, 288] on button "Close" at bounding box center [159, 282] width 34 height 19
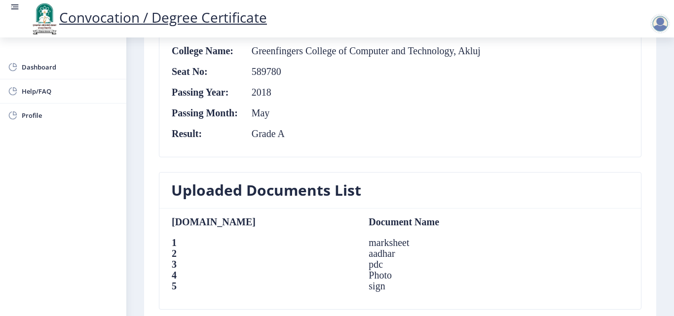
scroll to position [233, 0]
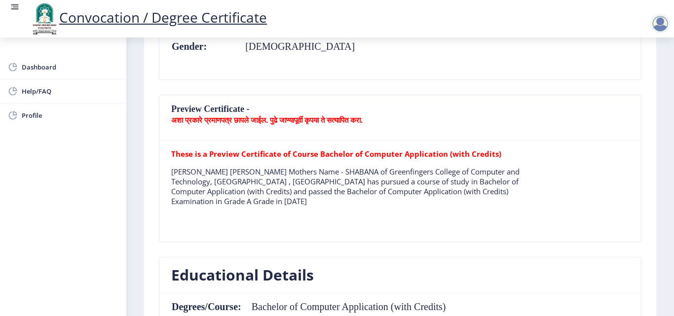
click at [663, 26] on div at bounding box center [660, 24] width 20 height 20
click at [644, 76] on span "Log out" at bounding box center [634, 77] width 63 height 12
